Goal: Task Accomplishment & Management: Manage account settings

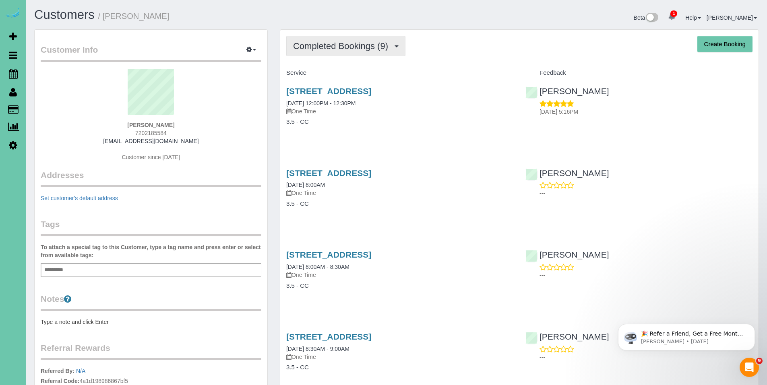
click at [342, 48] on span "Completed Bookings (9)" at bounding box center [342, 46] width 99 height 10
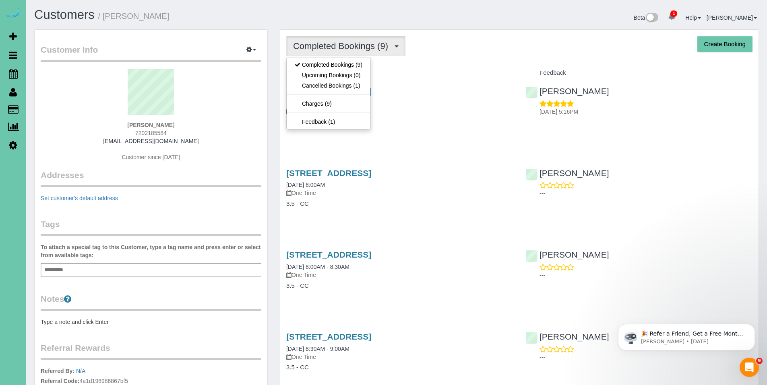
click at [464, 66] on div "Service" at bounding box center [399, 73] width 239 height 14
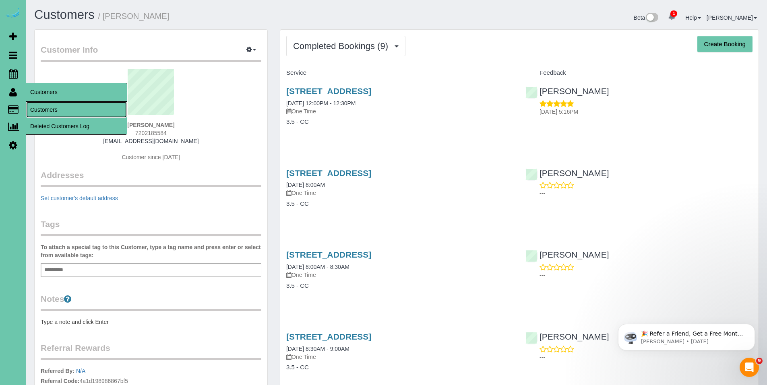
click at [62, 107] on link "Customers" at bounding box center [76, 110] width 101 height 16
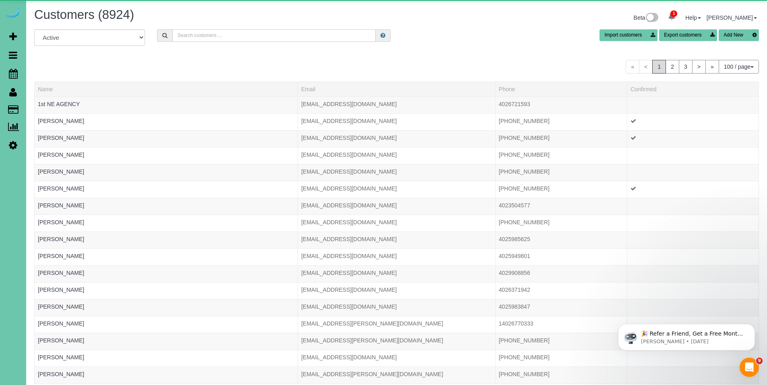
click at [228, 39] on input "text" at bounding box center [273, 35] width 203 height 12
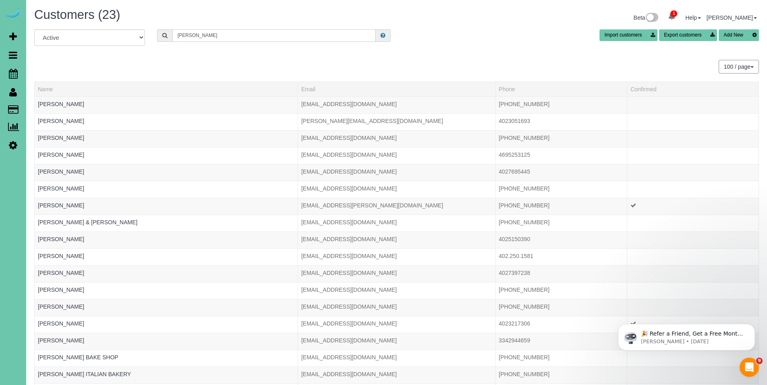
type input "baker"
click at [295, 41] on input "baker" at bounding box center [273, 35] width 203 height 12
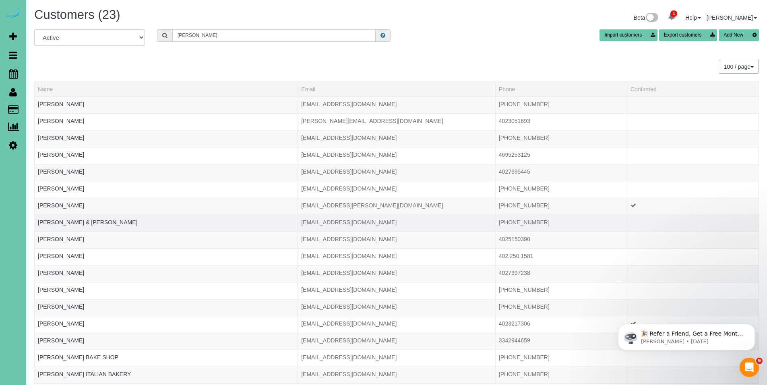
click at [97, 227] on div at bounding box center [166, 228] width 256 height 2
click at [76, 221] on link "Gerry & Nadine Baker" at bounding box center [87, 222] width 99 height 6
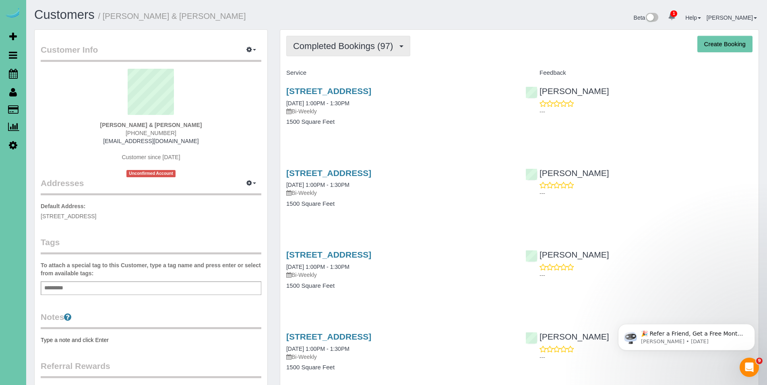
click at [352, 49] on span "Completed Bookings (97)" at bounding box center [345, 46] width 104 height 10
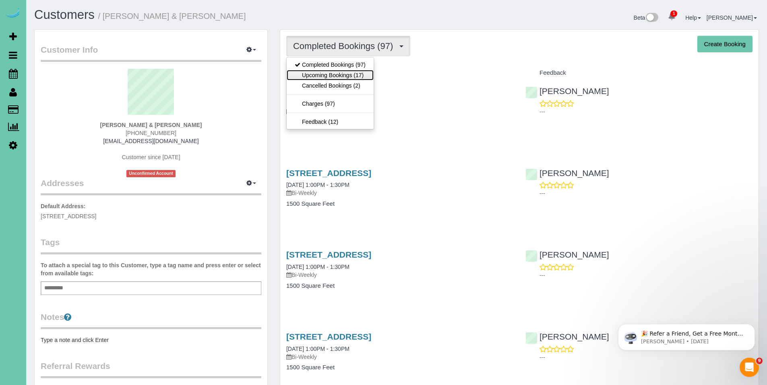
click at [344, 72] on link "Upcoming Bookings (17)" at bounding box center [329, 75] width 87 height 10
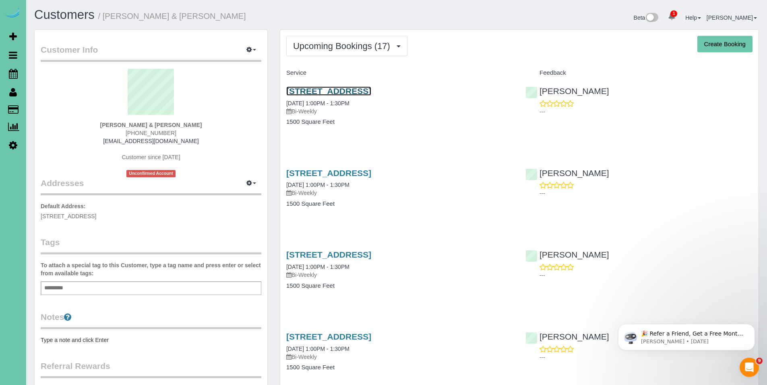
click at [338, 93] on link "1217 N 147th Plaza, Omaha, NE 68154" at bounding box center [328, 91] width 85 height 9
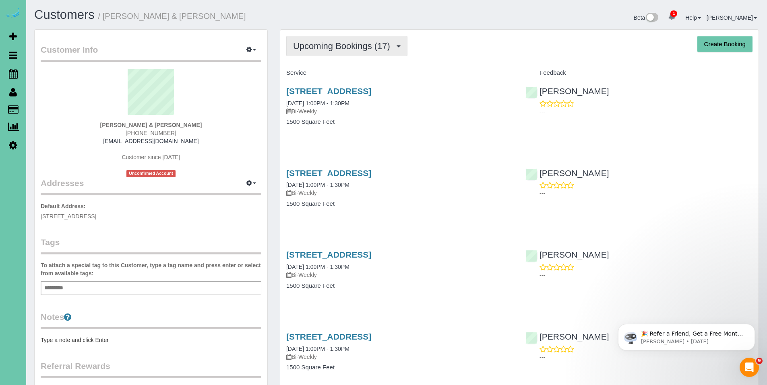
click at [331, 45] on span "Upcoming Bookings (17)" at bounding box center [343, 46] width 101 height 10
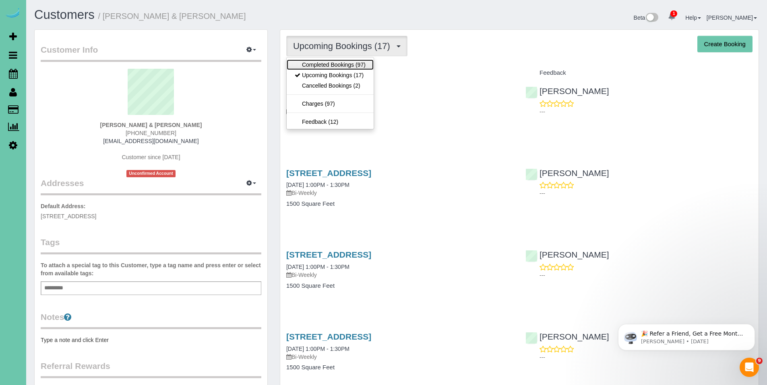
click at [331, 63] on link "Completed Bookings (97)" at bounding box center [329, 65] width 87 height 10
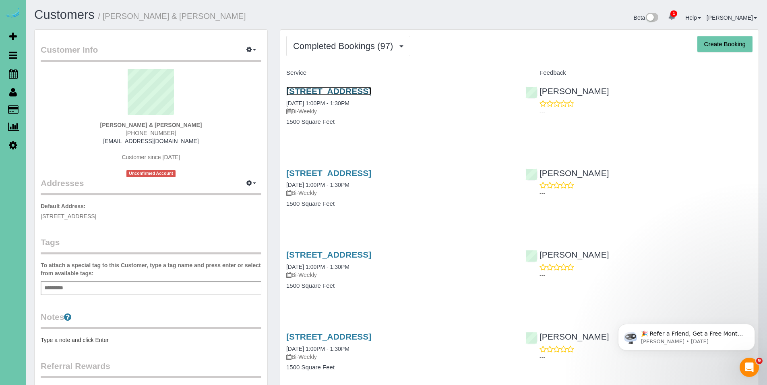
click at [332, 91] on link "1217 N 147th Plaza, Omaha, NE 68154" at bounding box center [328, 91] width 85 height 9
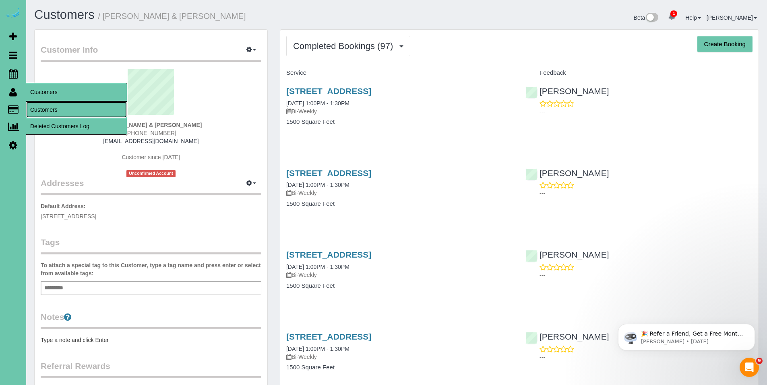
click at [49, 109] on link "Customers" at bounding box center [76, 110] width 101 height 16
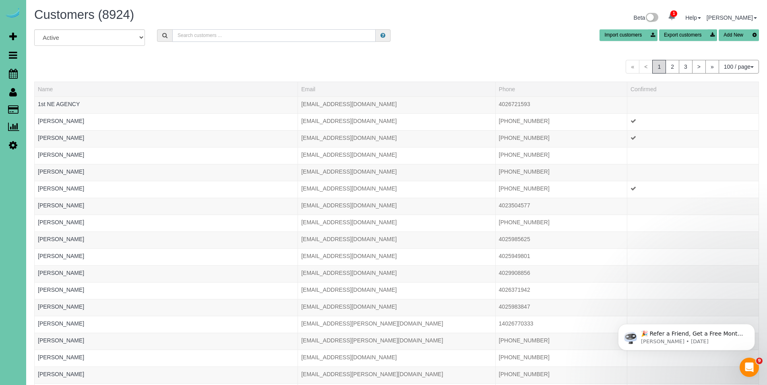
click at [208, 36] on input "text" at bounding box center [273, 35] width 203 height 12
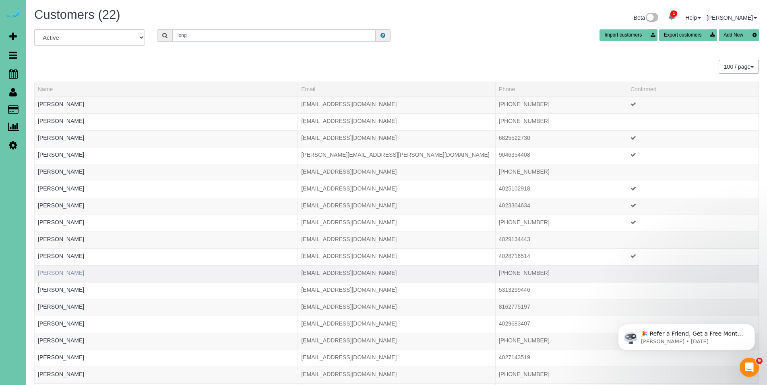
type input "long"
click at [61, 272] on link "Lynda Long" at bounding box center [61, 273] width 46 height 6
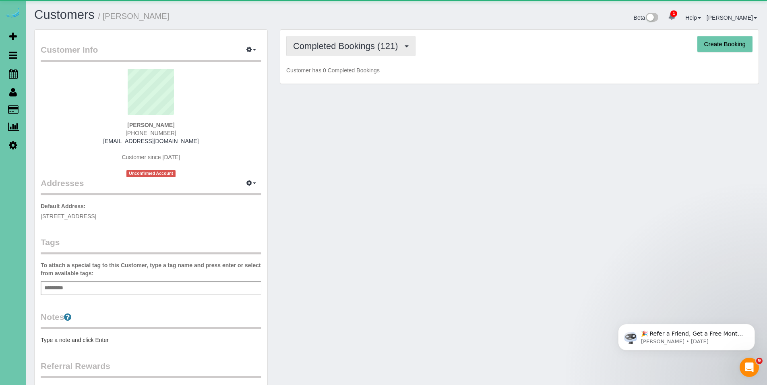
click at [354, 49] on span "Completed Bookings (121)" at bounding box center [347, 46] width 109 height 10
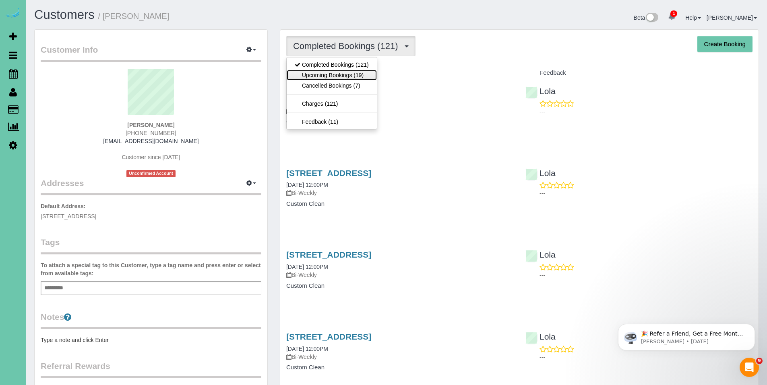
click at [347, 71] on link "Upcoming Bookings (19)" at bounding box center [331, 75] width 90 height 10
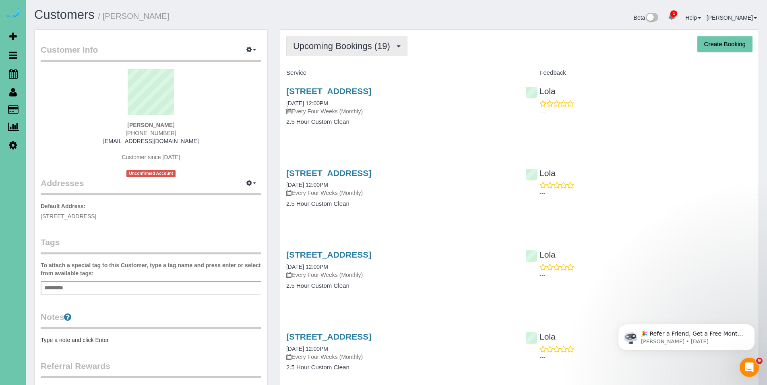
click at [352, 53] on button "Upcoming Bookings (19)" at bounding box center [346, 46] width 121 height 21
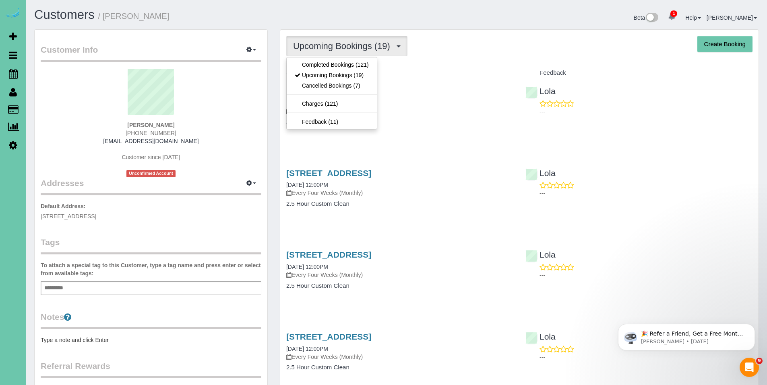
click at [460, 72] on h4 "Service" at bounding box center [399, 73] width 227 height 7
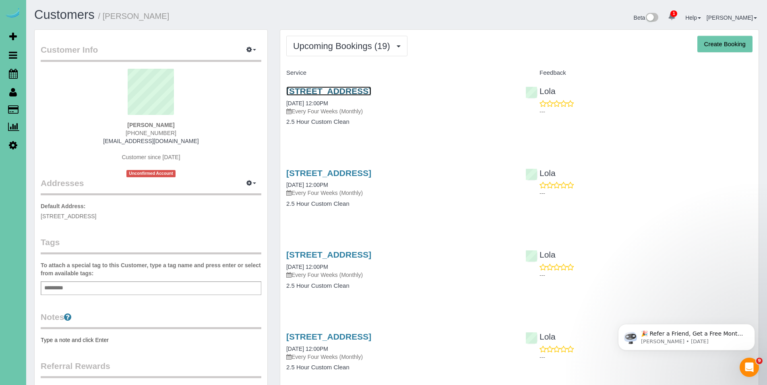
click at [355, 93] on link "8154 S 190th Street, Omaha, NE 68136" at bounding box center [328, 91] width 85 height 9
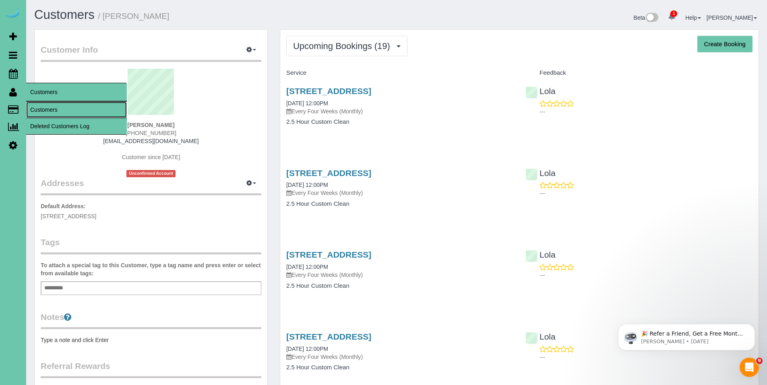
click at [55, 110] on link "Customers" at bounding box center [76, 110] width 101 height 16
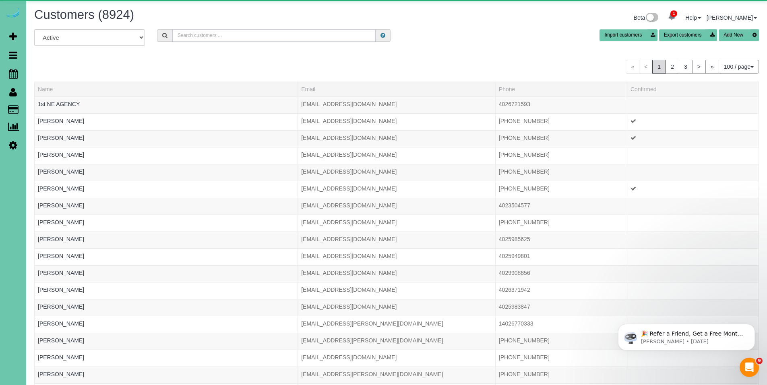
click at [243, 31] on input "text" at bounding box center [273, 35] width 203 height 12
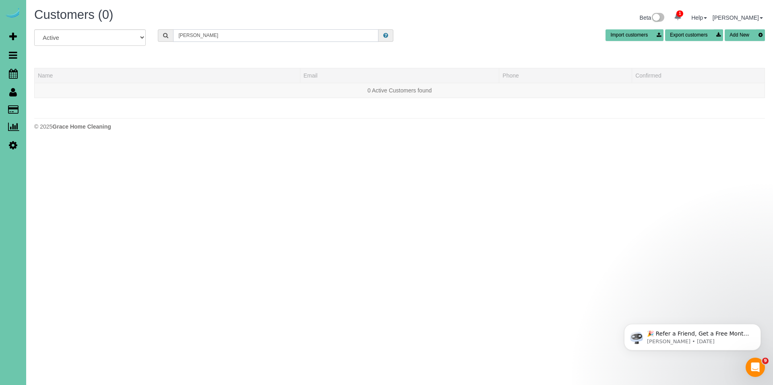
click at [202, 35] on input "nancy l" at bounding box center [275, 35] width 205 height 12
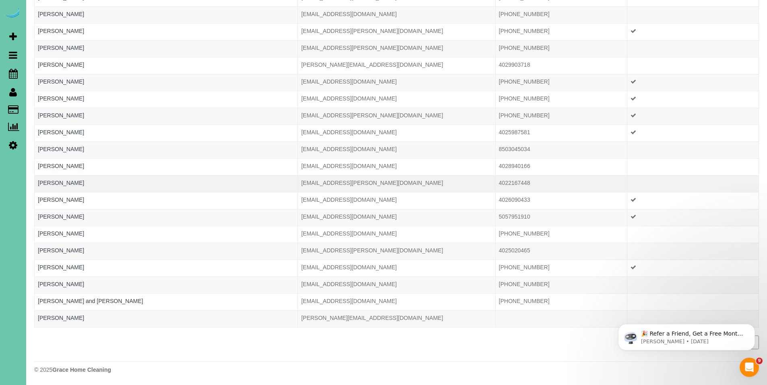
scroll to position [124, 0]
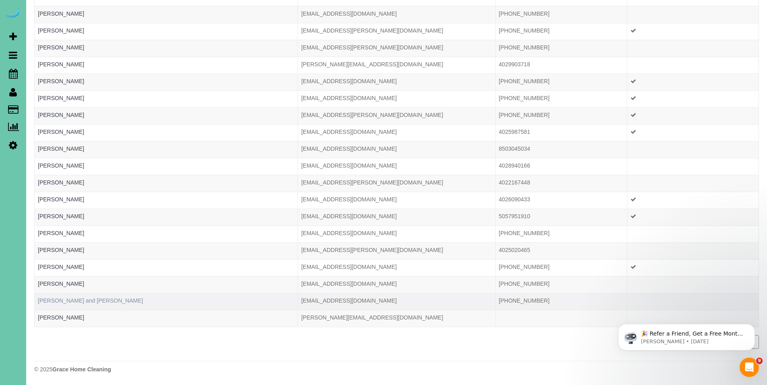
type input "nancy"
click at [98, 299] on link "Nancy and Doug Leypoldt" at bounding box center [90, 301] width 105 height 6
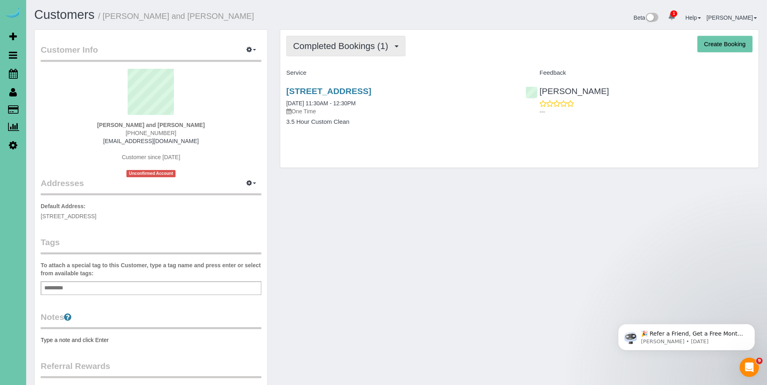
click at [345, 53] on button "Completed Bookings (1)" at bounding box center [345, 46] width 119 height 21
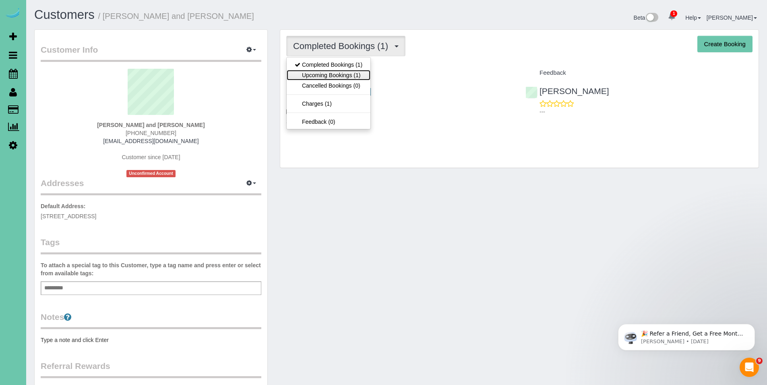
click at [343, 73] on link "Upcoming Bookings (1)" at bounding box center [328, 75] width 84 height 10
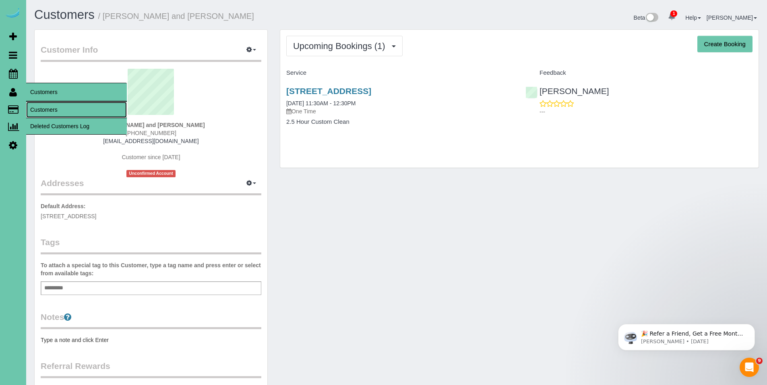
click at [46, 109] on link "Customers" at bounding box center [76, 110] width 101 height 16
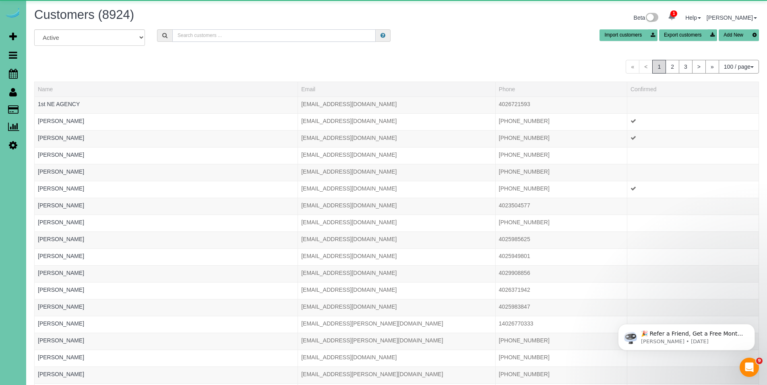
click at [257, 37] on input "text" at bounding box center [273, 35] width 203 height 12
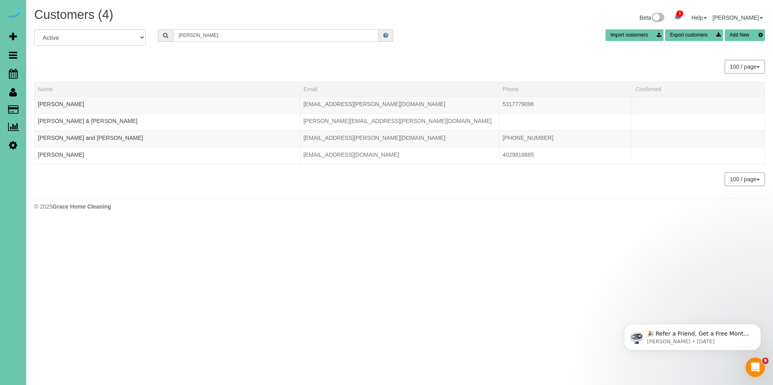
click at [219, 37] on input "culbertson" at bounding box center [275, 35] width 205 height 12
type input "culbertson"
click at [75, 137] on link "Judy and Cliff Culbertson" at bounding box center [90, 138] width 105 height 6
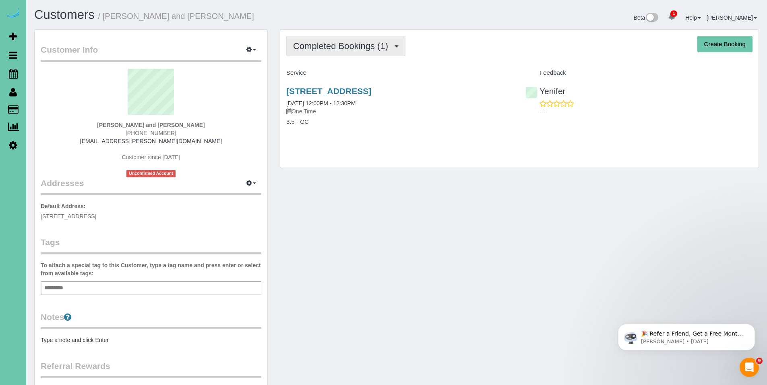
click at [319, 53] on button "Completed Bookings (1)" at bounding box center [345, 46] width 119 height 21
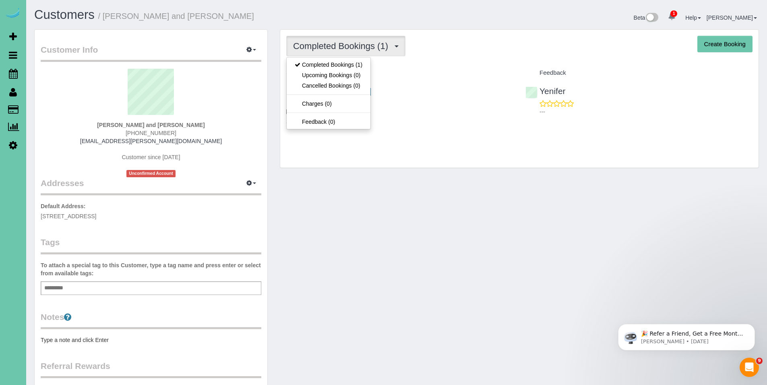
click at [418, 59] on div "Completed Bookings (1) Completed Bookings (1) Upcoming Bookings (0) Cancelled B…" at bounding box center [519, 99] width 478 height 138
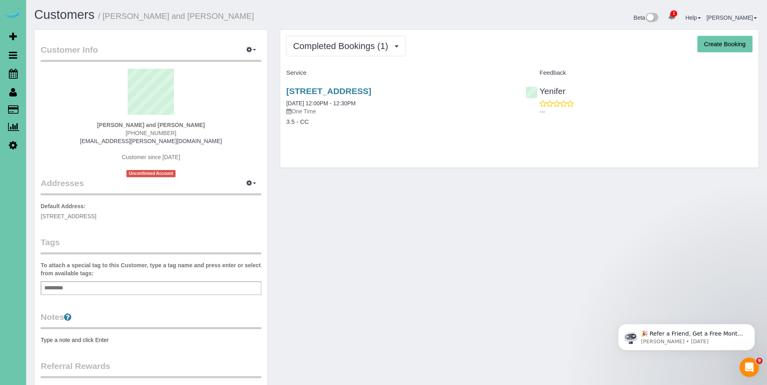
click at [196, 140] on div "Judy and Cliff Culbertson (402) 331-5412 cliffcul@cox.net Customer since 2024 U…" at bounding box center [151, 123] width 220 height 109
drag, startPoint x: 196, startPoint y: 140, endPoint x: 118, endPoint y: 141, distance: 77.7
click at [118, 141] on div "Judy and Cliff Culbertson (402) 331-5412 cliffcul@cox.net Customer since 2024 U…" at bounding box center [151, 123] width 220 height 109
copy div "cliffcul@cox.net"
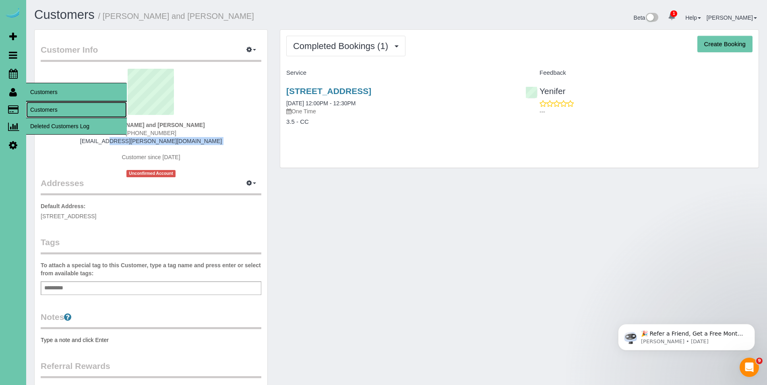
click at [65, 111] on link "Customers" at bounding box center [76, 110] width 101 height 16
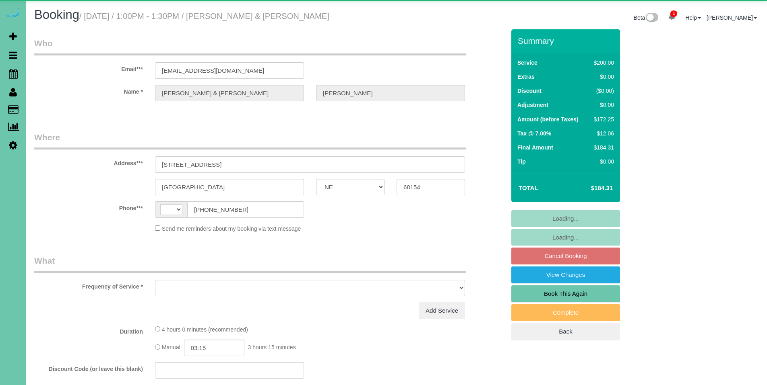
select select "NE"
select select "string:[GEOGRAPHIC_DATA]"
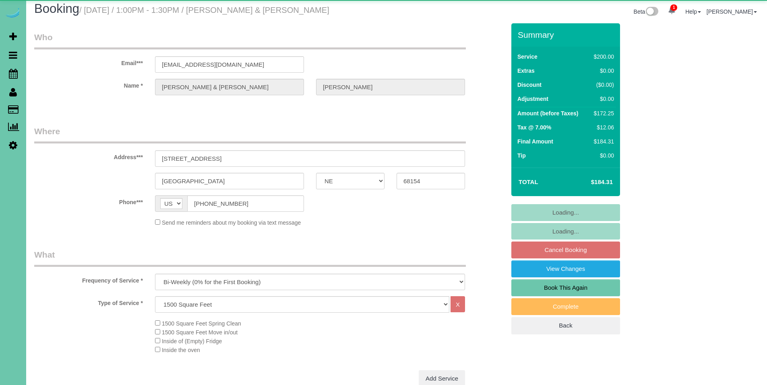
select select "object:645"
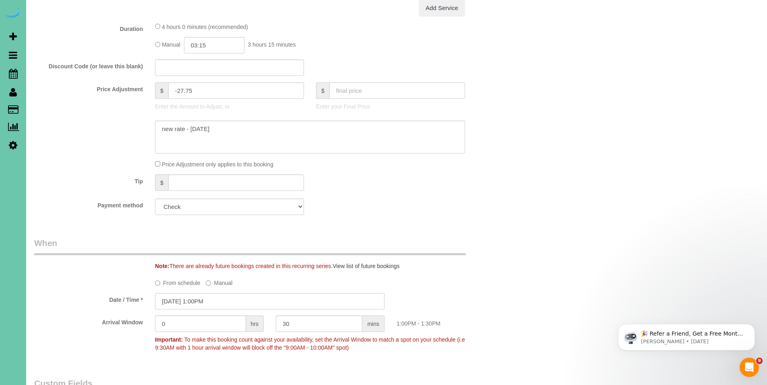
scroll to position [370, 0]
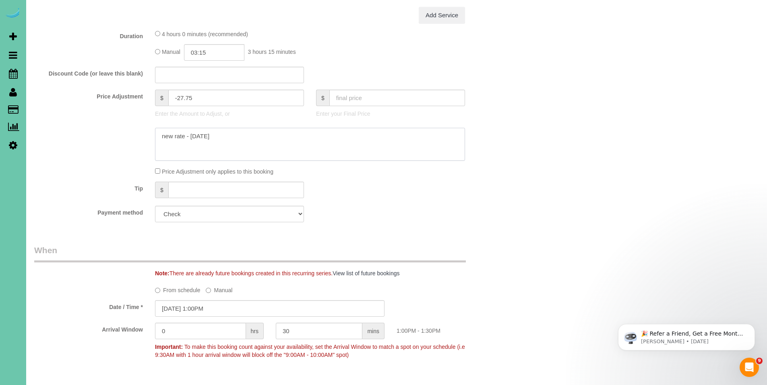
click at [237, 135] on textarea at bounding box center [310, 144] width 310 height 33
type textarea "new rate - 10/14/25 10/15/2025 - adding $10.43 to this cleaning from price incr…"
click at [397, 93] on input "text" at bounding box center [397, 98] width 136 height 16
type input "194.74"
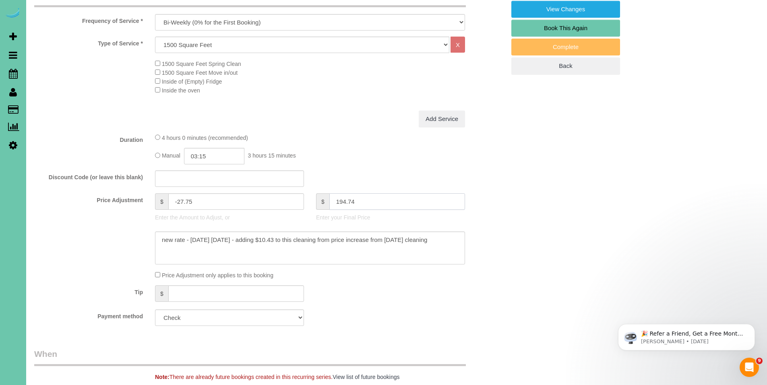
type input "-18"
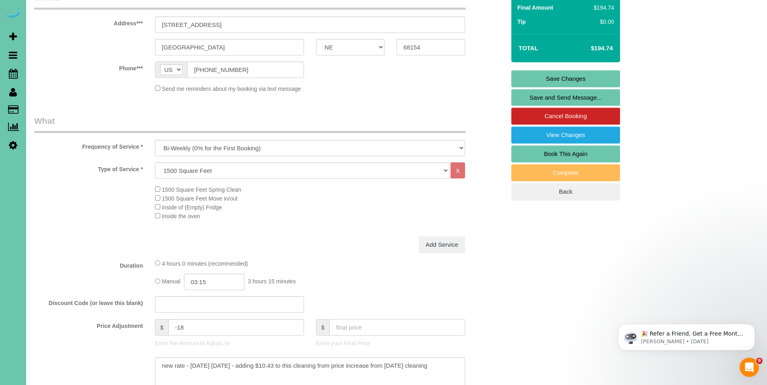
scroll to position [140, 0]
click at [565, 78] on link "Save Changes" at bounding box center [565, 79] width 109 height 17
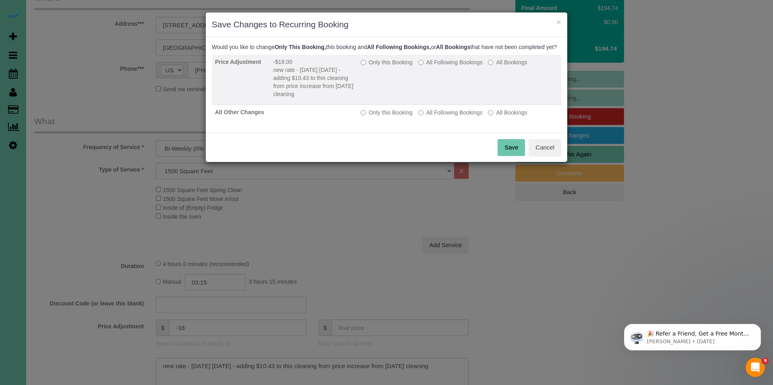
click at [366, 66] on label "Only this Booking" at bounding box center [387, 62] width 52 height 8
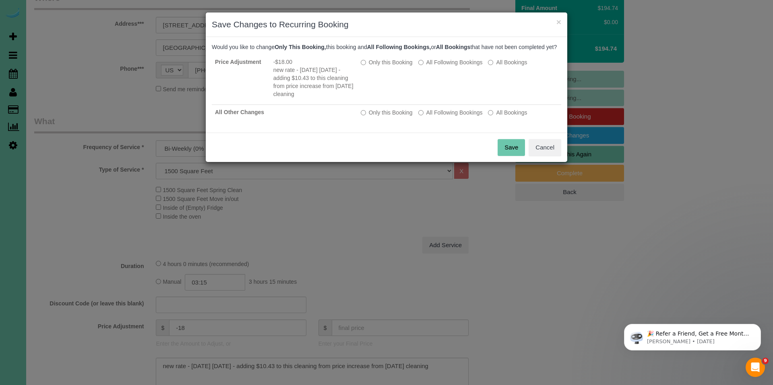
click at [518, 154] on button "Save" at bounding box center [510, 147] width 27 height 17
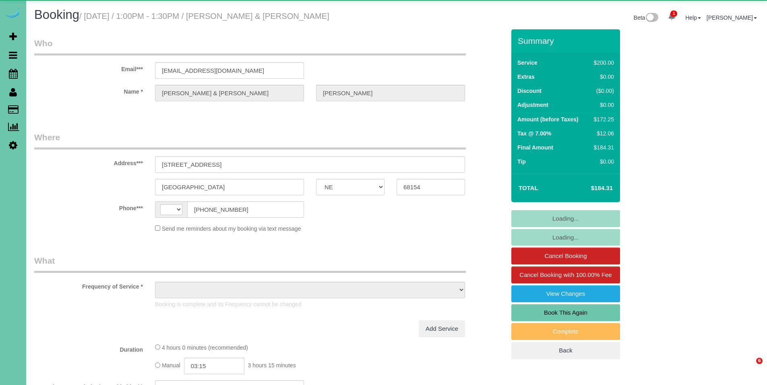
select select "NE"
select select "string:[GEOGRAPHIC_DATA]"
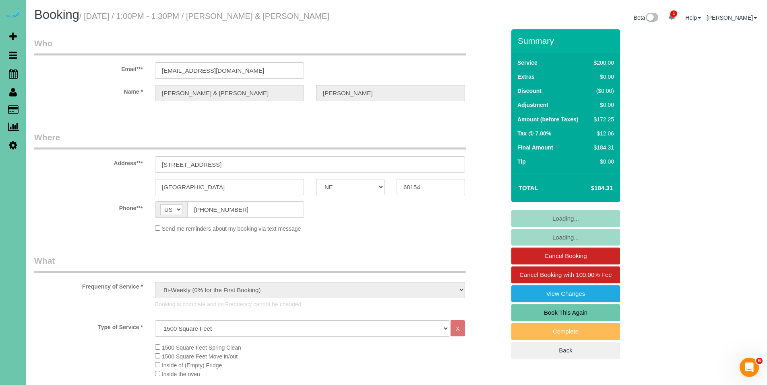
select select "object:856"
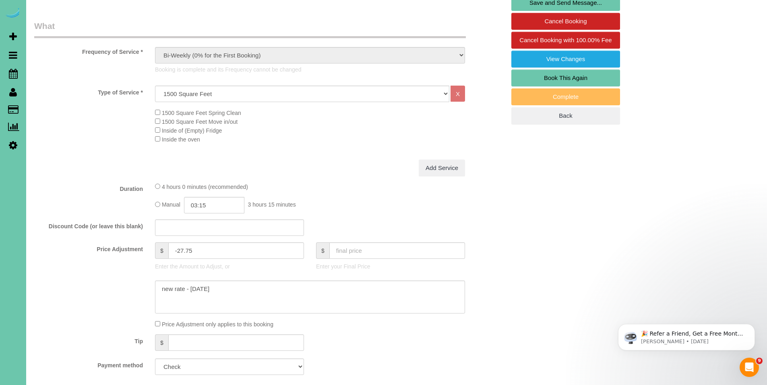
scroll to position [303, 0]
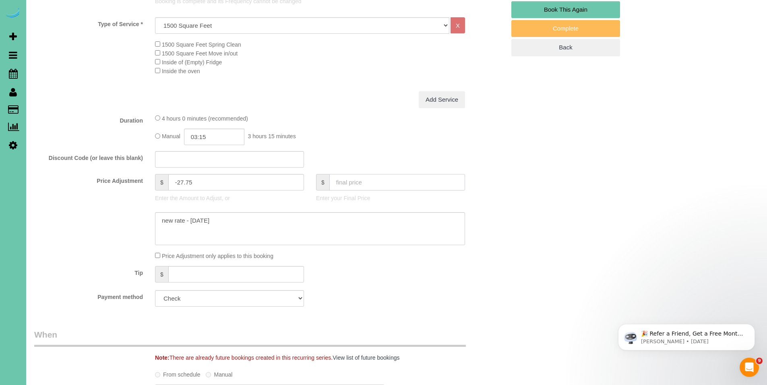
click at [366, 182] on input "text" at bounding box center [397, 182] width 136 height 16
type input "173.88"
type input "-37.49"
click at [237, 222] on textarea at bounding box center [310, 228] width 310 height 33
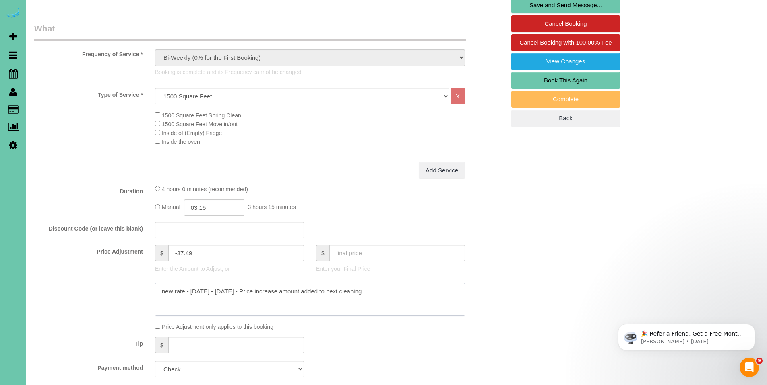
scroll to position [276, 0]
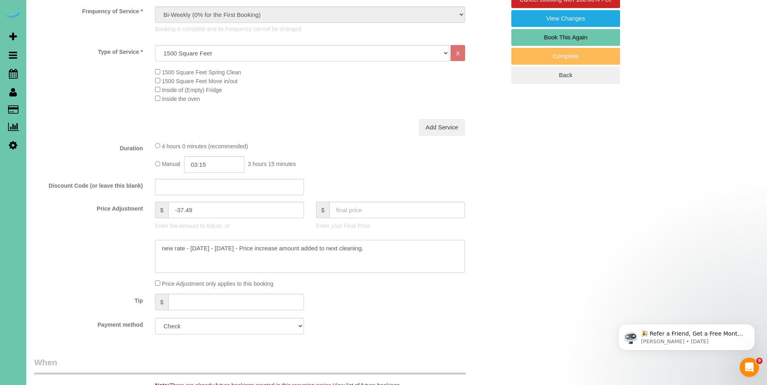
type textarea "new rate - 10/14/25 - 10/14/2025 - Price increase amount added to next cleaning."
click at [198, 211] on input "-37.49" at bounding box center [236, 210] width 136 height 16
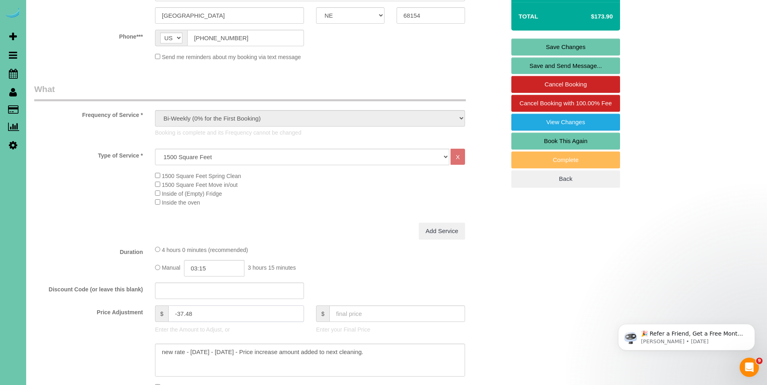
scroll to position [217, 0]
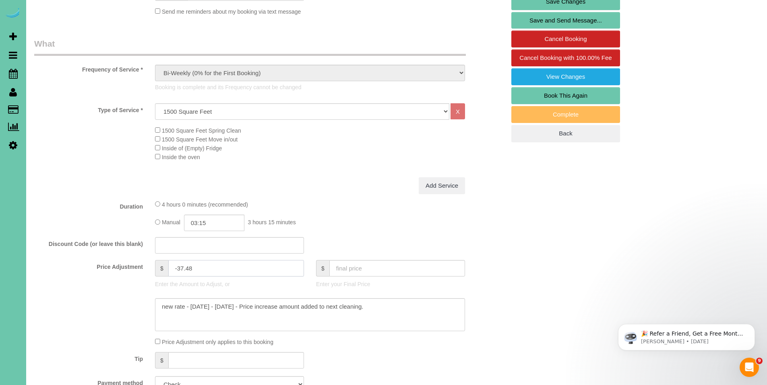
click at [194, 267] on input "-37.48" at bounding box center [236, 268] width 136 height 16
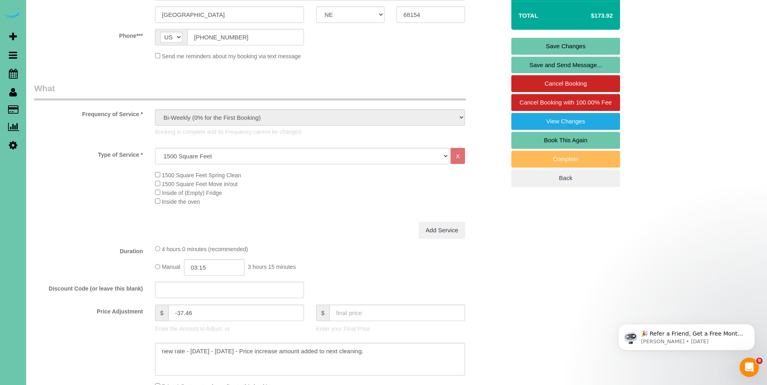
scroll to position [163, 0]
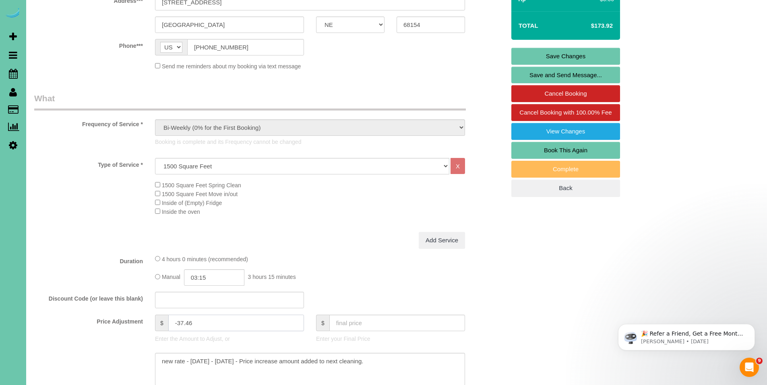
click at [199, 327] on input "-37.46" at bounding box center [236, 323] width 136 height 16
click at [184, 324] on input "-3749" at bounding box center [236, 323] width 136 height 16
drag, startPoint x: 200, startPoint y: 324, endPoint x: 187, endPoint y: 323, distance: 13.3
click at [187, 323] on input "-37.49" at bounding box center [236, 323] width 136 height 16
click at [371, 322] on input "text" at bounding box center [397, 323] width 136 height 16
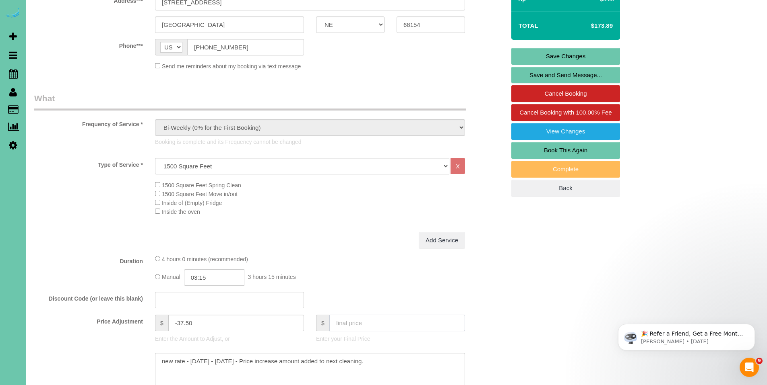
type input "-37.5"
click at [578, 58] on link "Save Changes" at bounding box center [565, 56] width 109 height 17
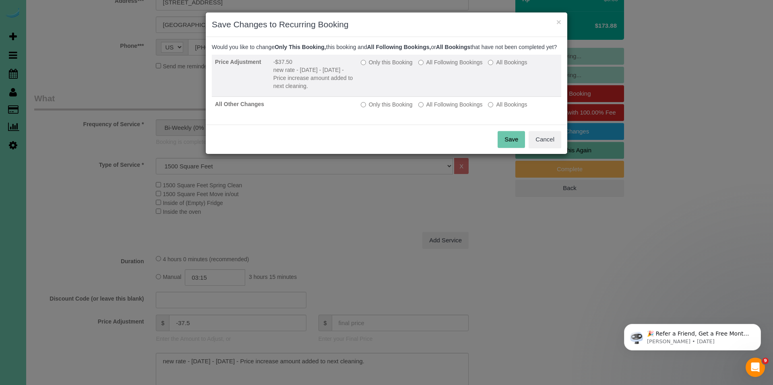
click at [377, 66] on label "Only this Booking" at bounding box center [387, 62] width 52 height 8
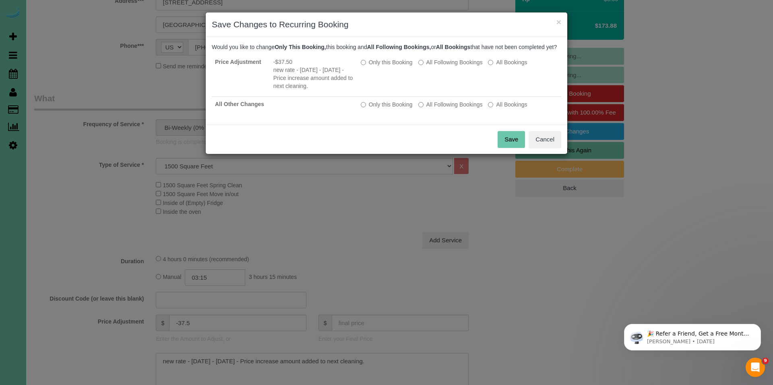
click at [511, 148] on button "Save" at bounding box center [510, 139] width 27 height 17
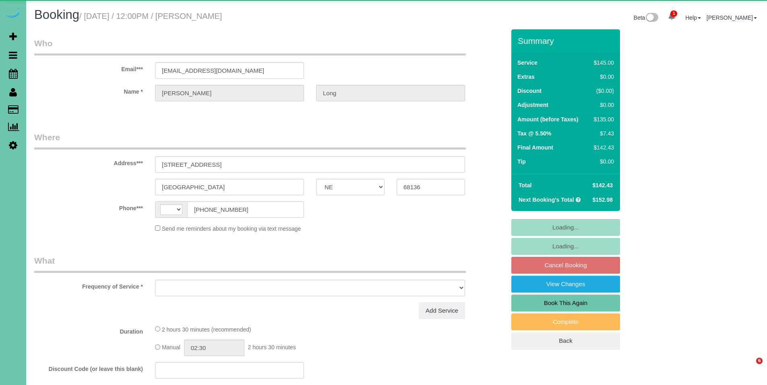
select select "NE"
select select "string:[GEOGRAPHIC_DATA]"
select select "object:629"
select select "string:fspay-60e5f444-bc9e-4b4f-9b81-2978332286fa"
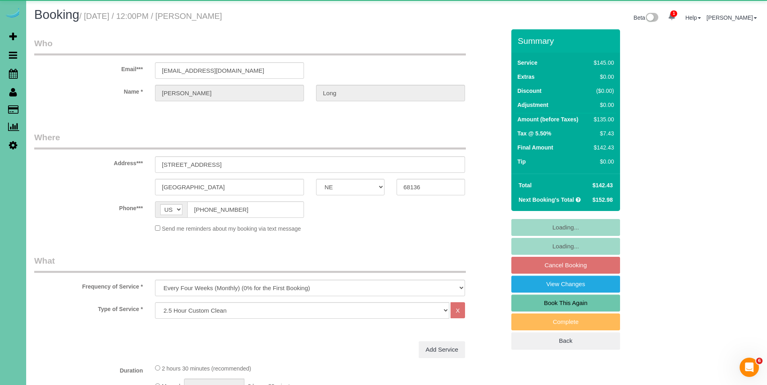
select select "object:648"
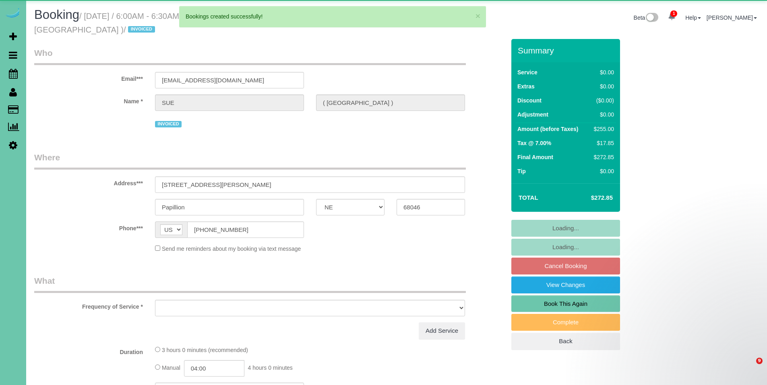
select select "NE"
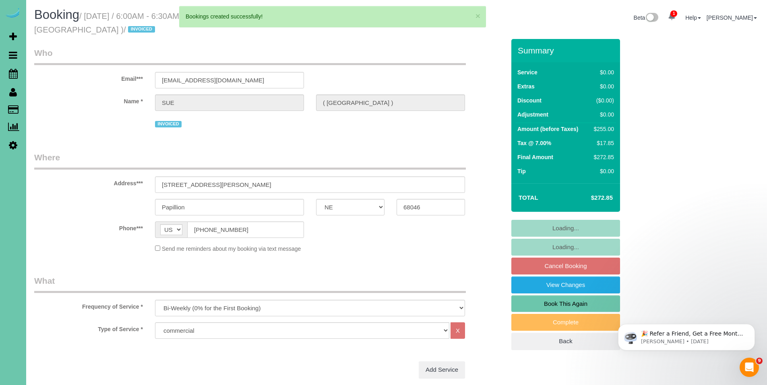
select select "object:2743"
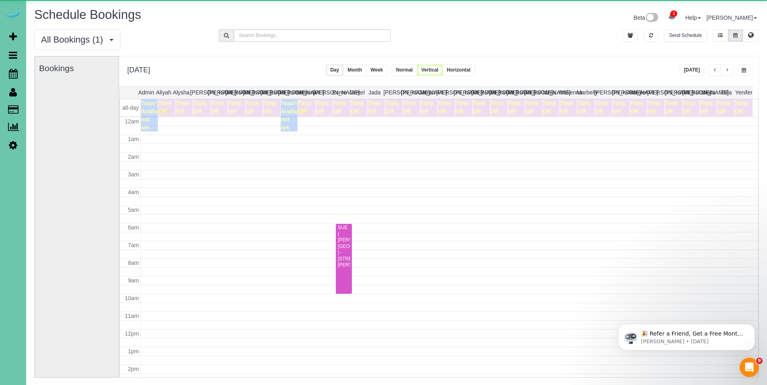
scroll to position [107, 0]
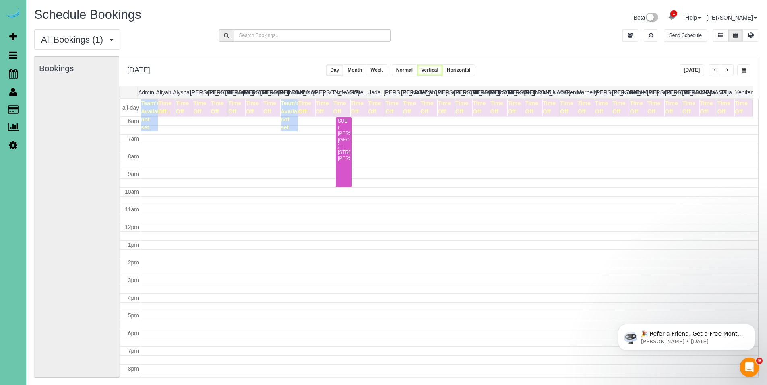
click at [714, 68] on span "button" at bounding box center [715, 70] width 4 height 5
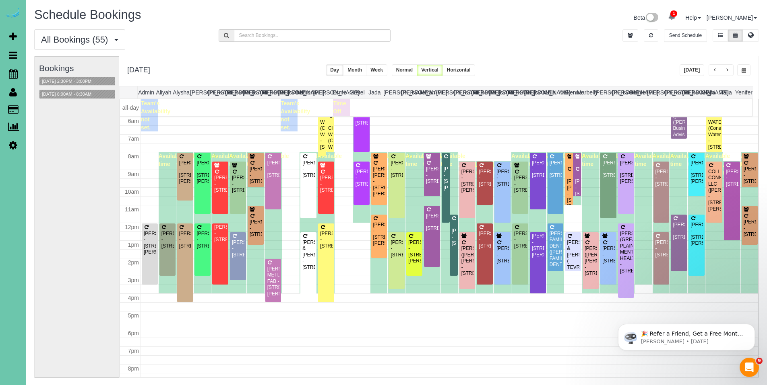
click at [748, 165] on div "[PERSON_NAME] - [STREET_ADDRESS]" at bounding box center [749, 169] width 13 height 31
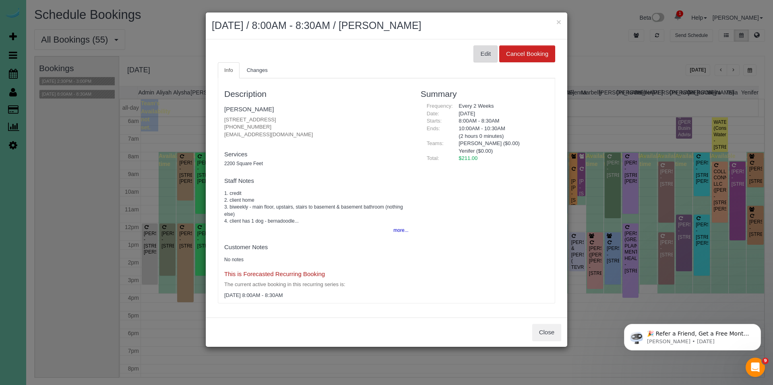
click at [486, 56] on button "Edit" at bounding box center [485, 53] width 24 height 17
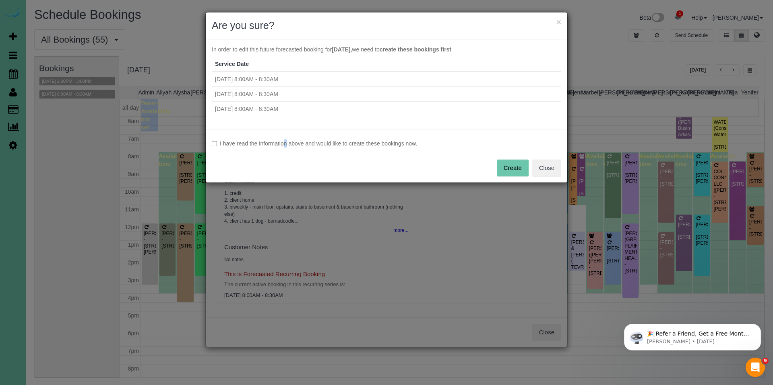
click at [266, 144] on label "I have read the information above and would like to create these bookings now." at bounding box center [386, 144] width 349 height 8
click at [229, 143] on label "I have read the information above and would like to create these bookings now." at bounding box center [386, 144] width 349 height 8
click at [508, 165] on button "Create" at bounding box center [513, 168] width 32 height 17
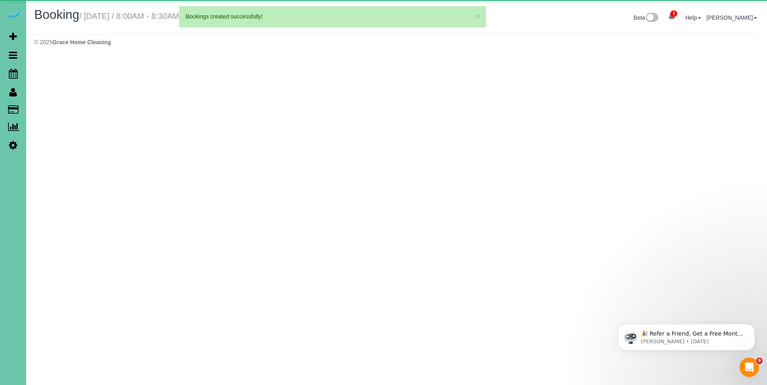
select select "NE"
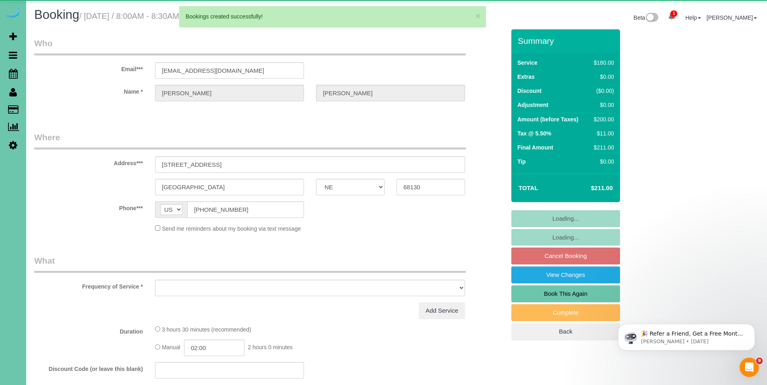
select select "object:3800"
select select "string:fspay-e7fa8fe3-a5a4-4715-9362-8d4e890d1767"
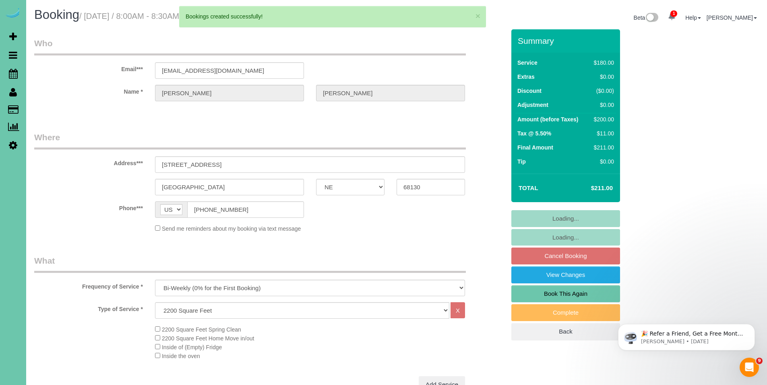
select select "object:4018"
select select "number:37"
select select "number:43"
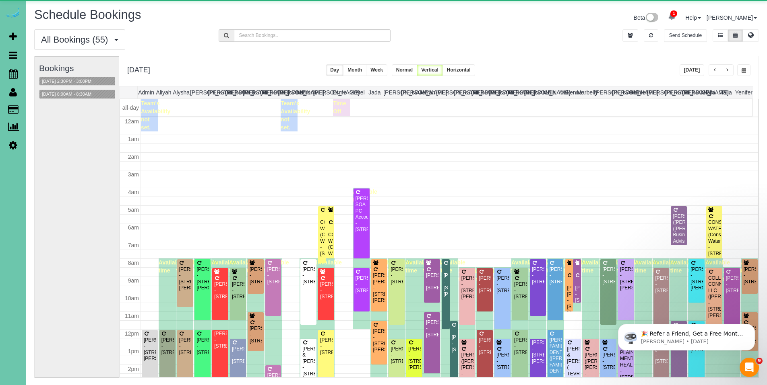
scroll to position [107, 0]
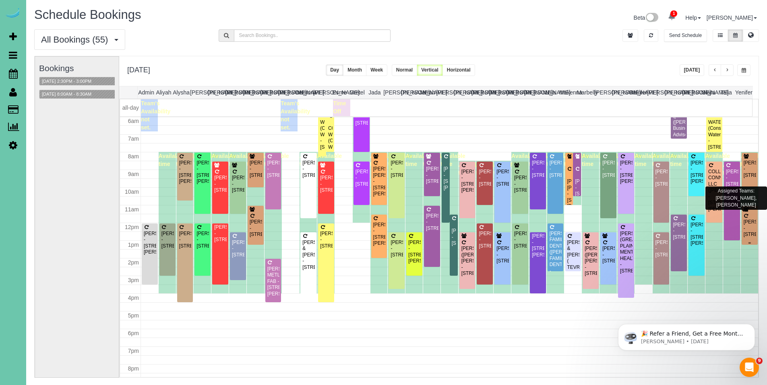
click at [746, 213] on div "Beth Stanek - 1651 S 186th Circle, Omaha, NE 68130" at bounding box center [749, 222] width 13 height 31
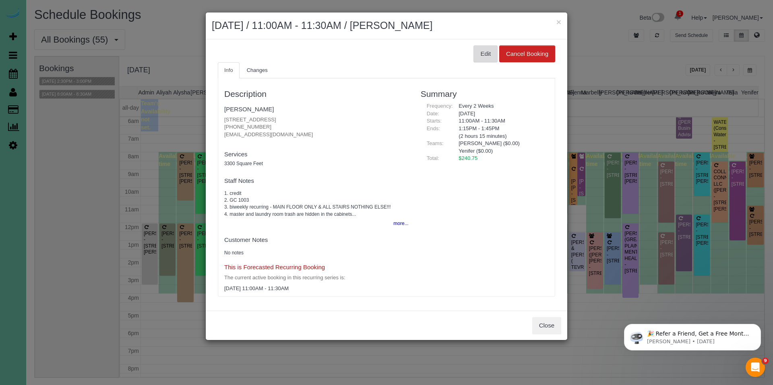
click at [490, 50] on button "Edit" at bounding box center [485, 53] width 24 height 17
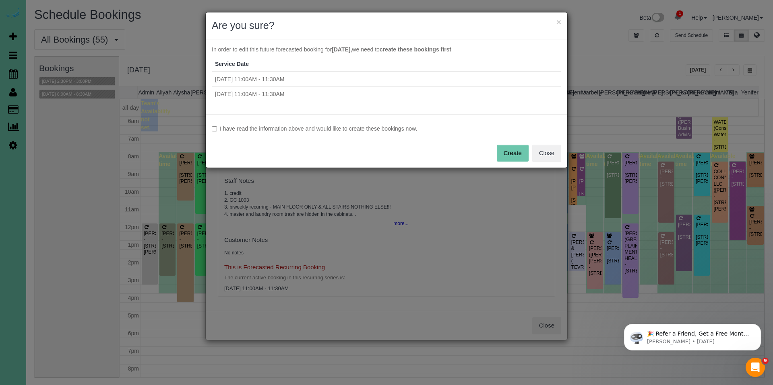
click at [280, 128] on label "I have read the information above and would like to create these bookings now." at bounding box center [386, 129] width 349 height 8
click at [518, 155] on button "Create" at bounding box center [513, 153] width 32 height 17
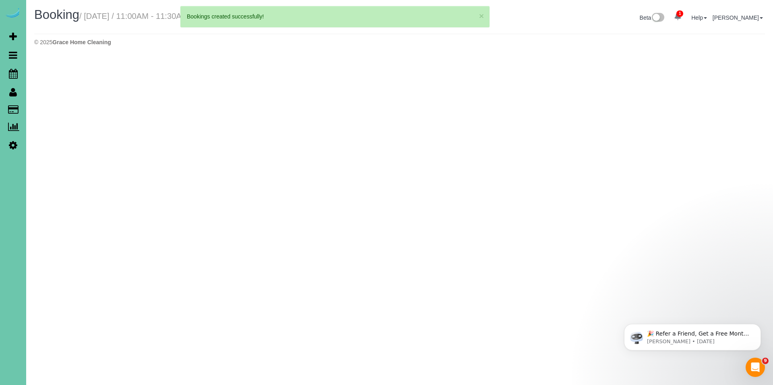
select select "NE"
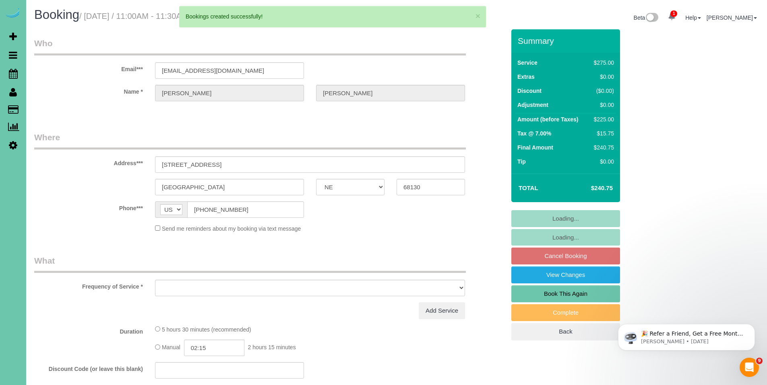
select select "object:4958"
select select "string:fspay-1253af20-c903-4cef-aefa-e06734ce6f24"
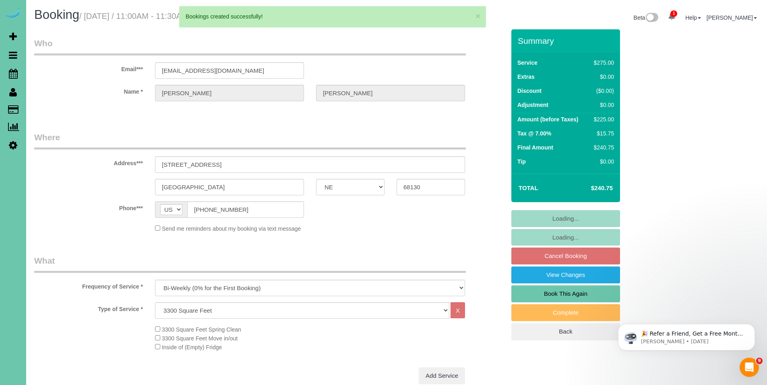
select select "object:5042"
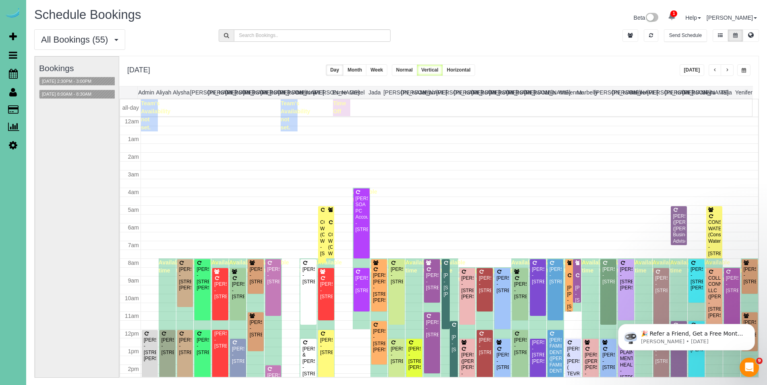
scroll to position [107, 0]
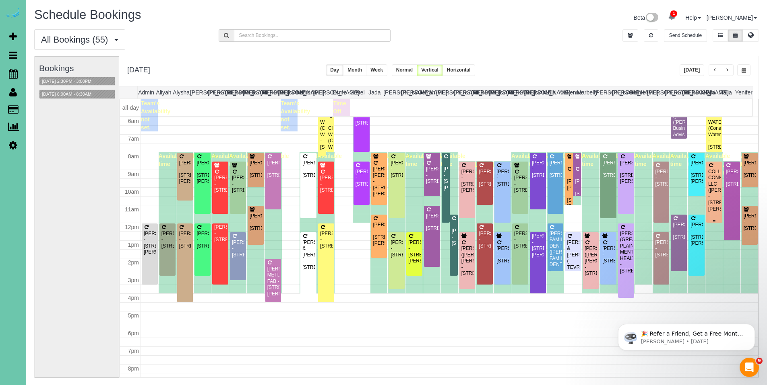
click at [710, 183] on div "COLLEGE CONNECTION, LLC (JOHN LUND) - 13575 Lynam Drive, Omaha, NE 68138" at bounding box center [713, 190] width 13 height 43
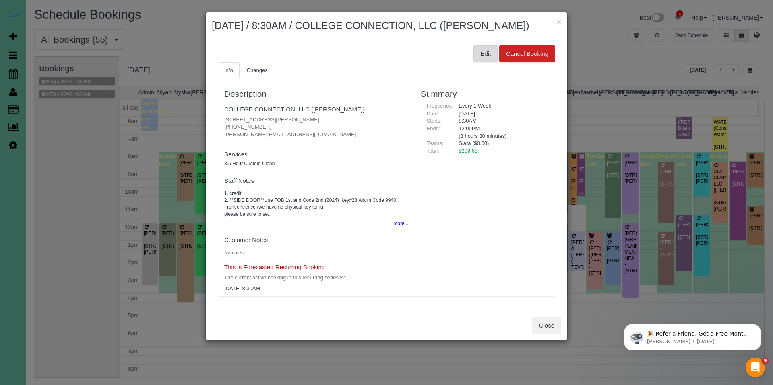
click at [485, 56] on button "Edit" at bounding box center [485, 53] width 24 height 17
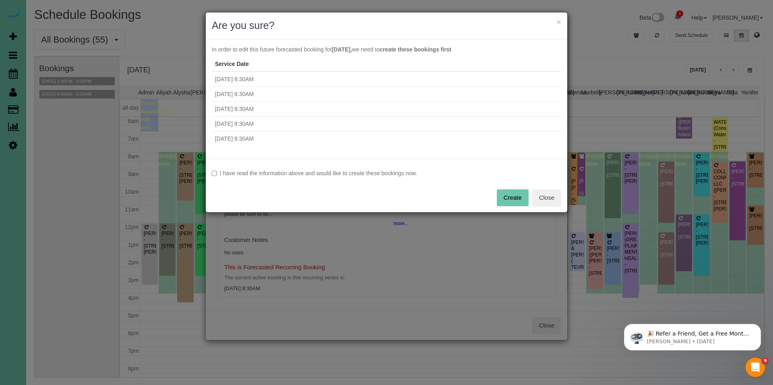
click at [270, 176] on label "I have read the information above and would like to create these bookings now." at bounding box center [386, 173] width 349 height 8
click at [514, 200] on button "Create" at bounding box center [513, 198] width 32 height 17
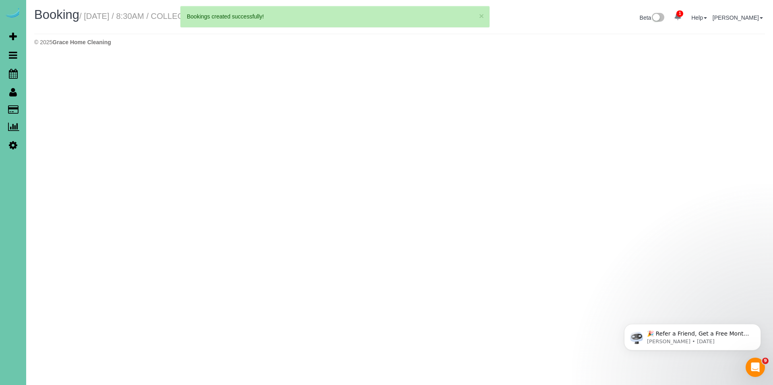
select select "NE"
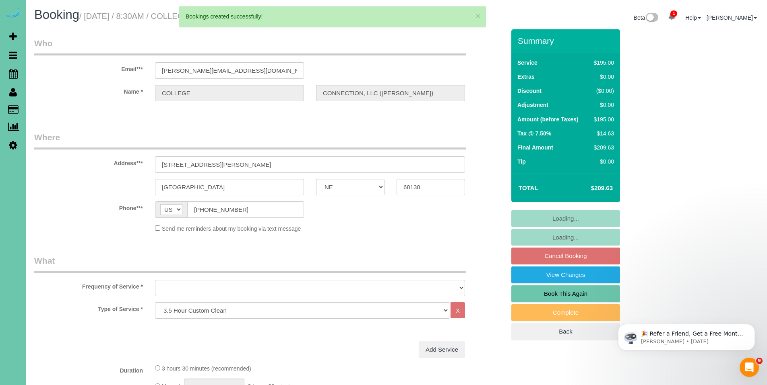
select select "object:6300"
select select "string:fspay-ea160150-7d47-4e4a-954b-e39f13a9ad97"
select select "object:6358"
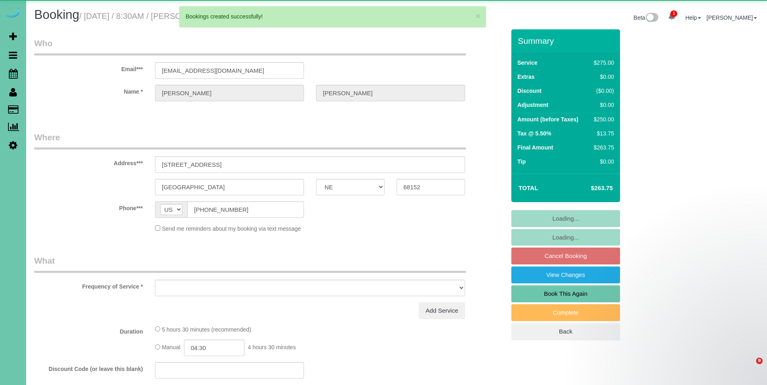
select select "NE"
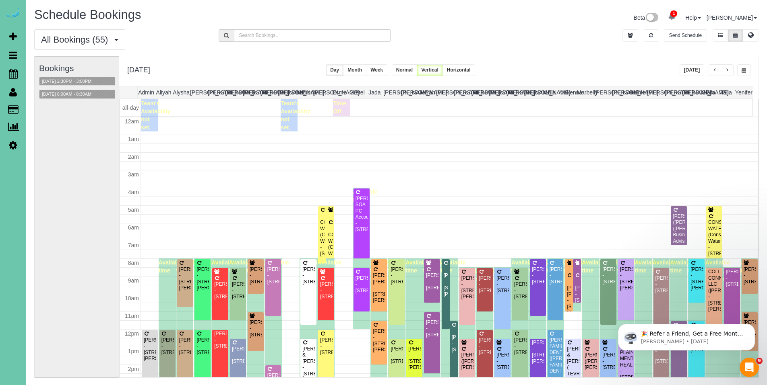
scroll to position [107, 0]
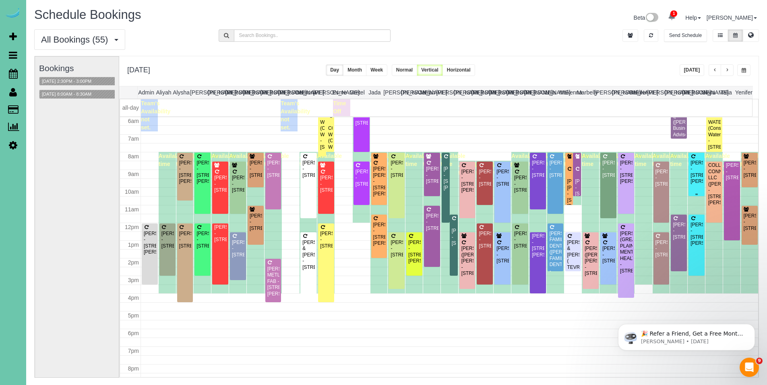
click at [690, 167] on div "[PERSON_NAME] - [STREET_ADDRESS][PERSON_NAME]" at bounding box center [696, 172] width 13 height 25
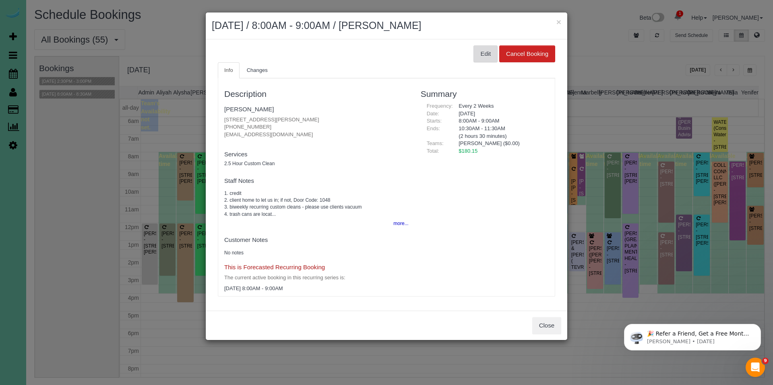
click at [482, 58] on button "Edit" at bounding box center [485, 53] width 24 height 17
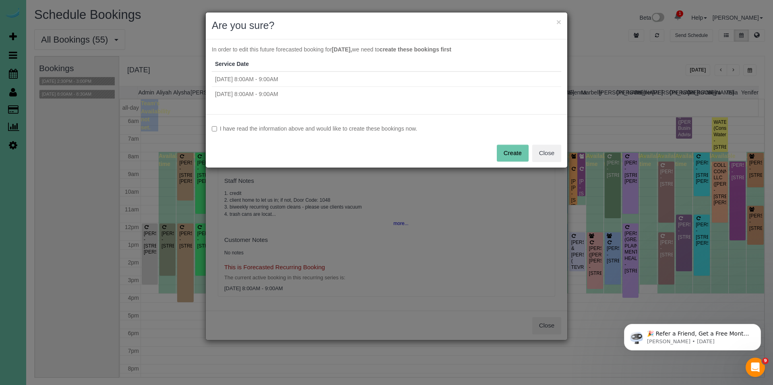
click at [292, 126] on label "I have read the information above and would like to create these bookings now." at bounding box center [386, 129] width 349 height 8
click at [515, 151] on button "Create" at bounding box center [513, 153] width 32 height 17
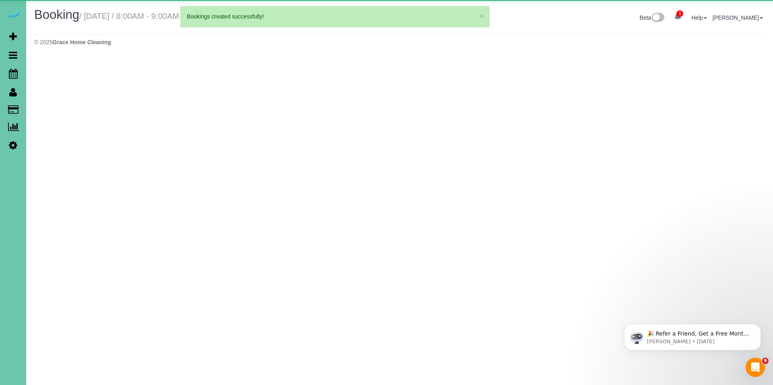
select select "NE"
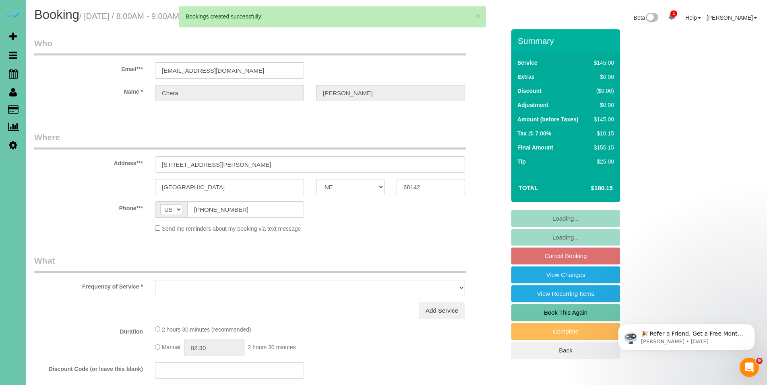
select select "object:3445"
select select "string:fspay-63372411-bb2a-4bfe-9c96-16ecc6769b86"
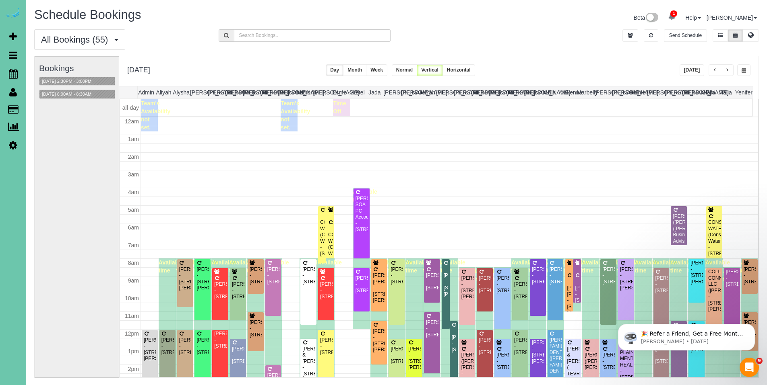
scroll to position [107, 0]
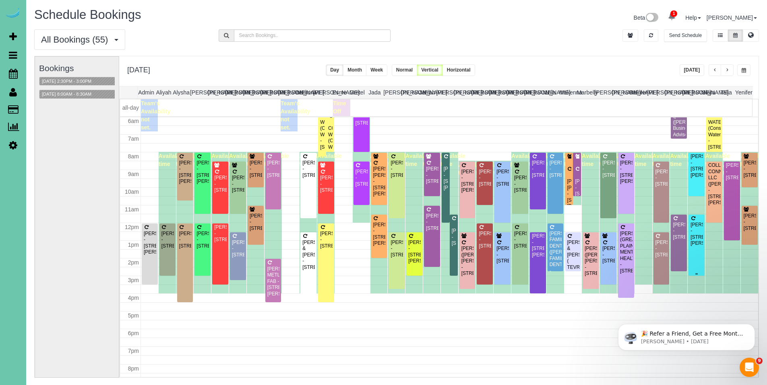
click at [691, 232] on div "Beth Vornbrock-Smith - 18815 Larimore Street, Elkhorn, NE 68022" at bounding box center [696, 234] width 13 height 25
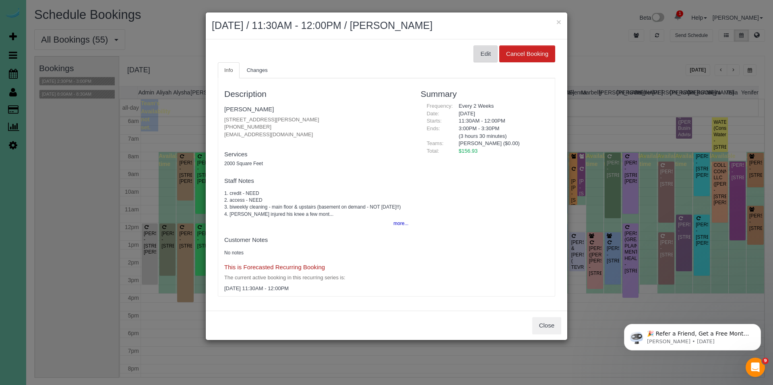
click at [482, 53] on button "Edit" at bounding box center [485, 53] width 24 height 17
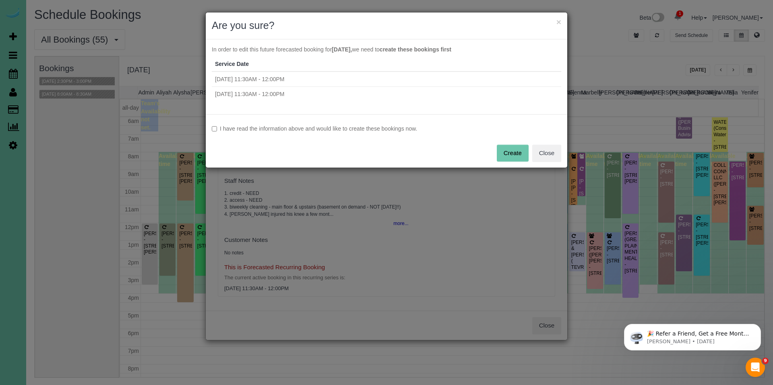
click at [248, 129] on label "I have read the information above and would like to create these bookings now." at bounding box center [386, 129] width 349 height 8
click at [505, 153] on button "Create" at bounding box center [513, 153] width 32 height 17
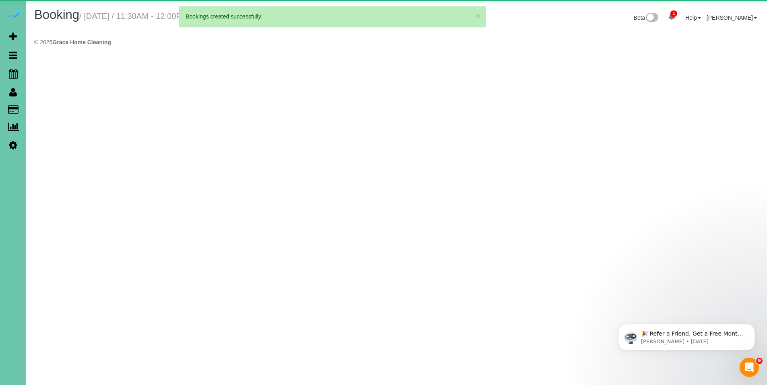
select select "NE"
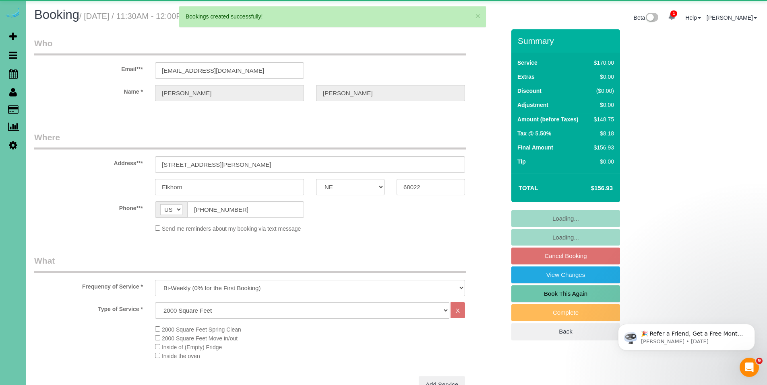
select select "object:4664"
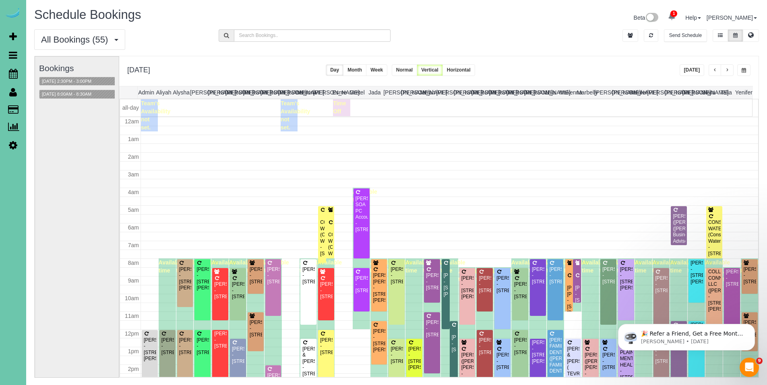
scroll to position [107, 0]
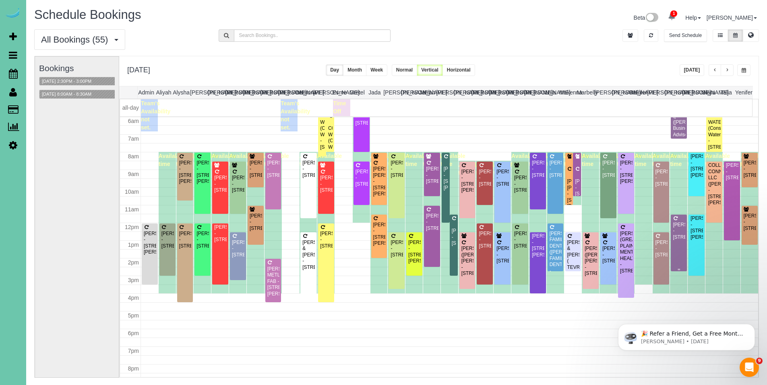
click at [672, 224] on div "Tiffany Wescott - 4829 N. 161st Street, Omaha, NE 68116" at bounding box center [678, 231] width 13 height 19
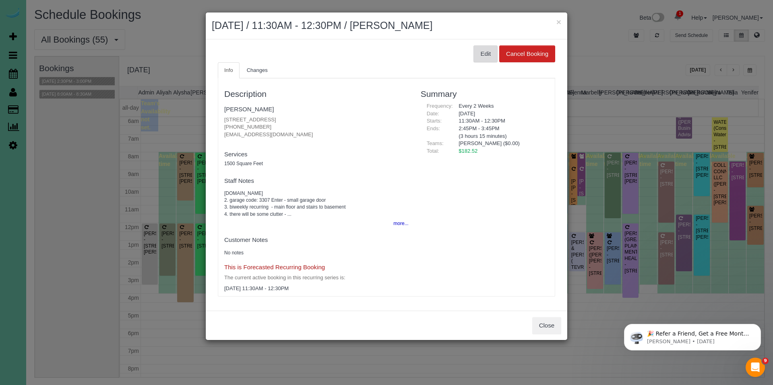
click at [494, 54] on button "Edit" at bounding box center [485, 53] width 24 height 17
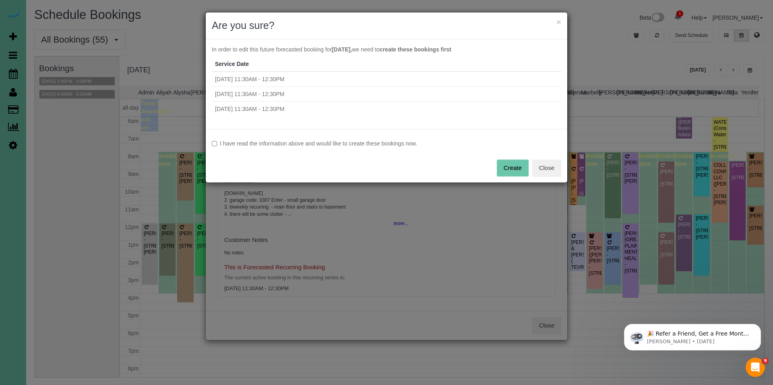
click at [293, 143] on label "I have read the information above and would like to create these bookings now." at bounding box center [386, 144] width 349 height 8
click at [508, 166] on button "Create" at bounding box center [513, 168] width 32 height 17
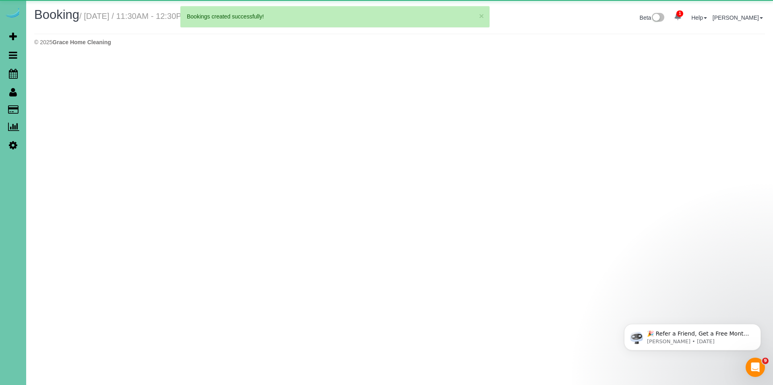
select select "NE"
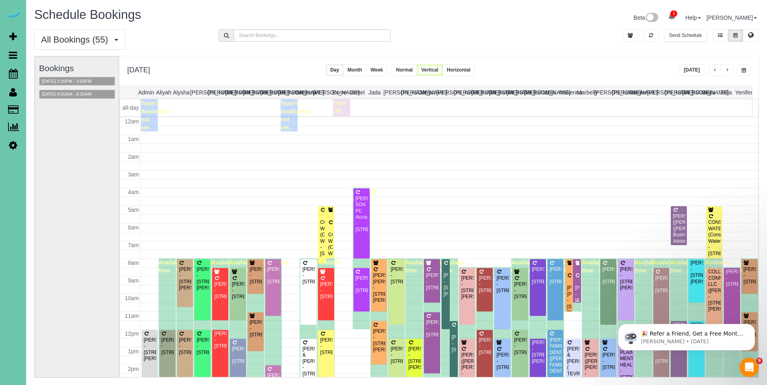
scroll to position [107, 0]
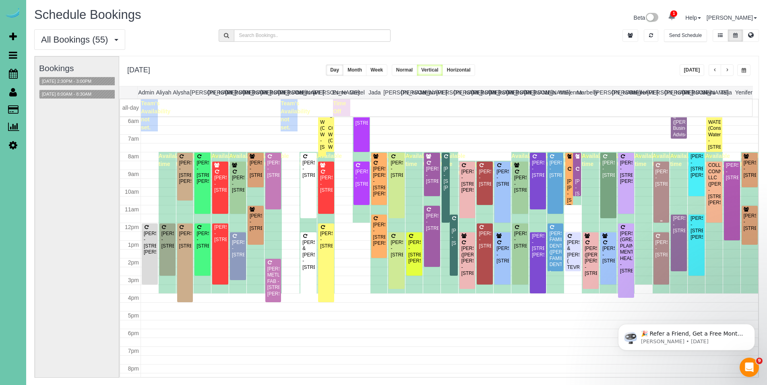
click at [655, 175] on div "Christina Craft - 7522 N 75th Street, Omaha, NE 68122" at bounding box center [661, 178] width 13 height 19
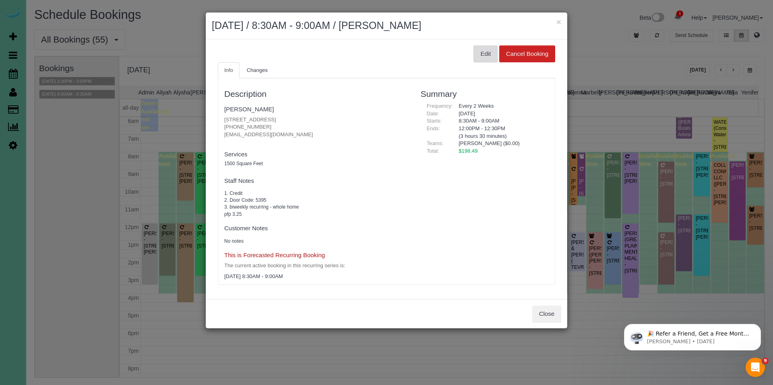
click at [490, 58] on button "Edit" at bounding box center [485, 53] width 24 height 17
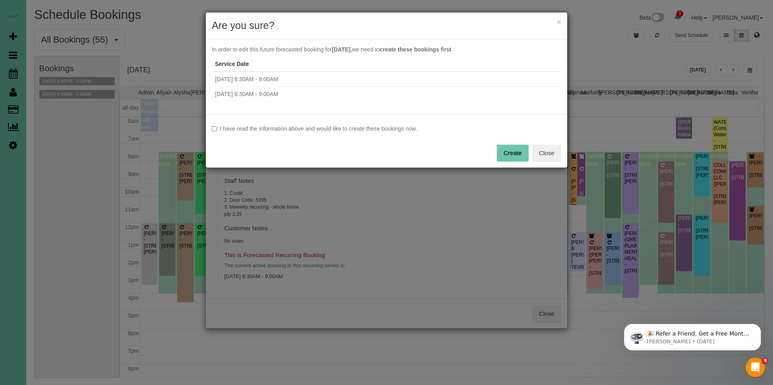
click at [272, 130] on label "I have read the information above and would like to create these bookings now." at bounding box center [386, 129] width 349 height 8
click at [521, 152] on button "Create" at bounding box center [513, 153] width 32 height 17
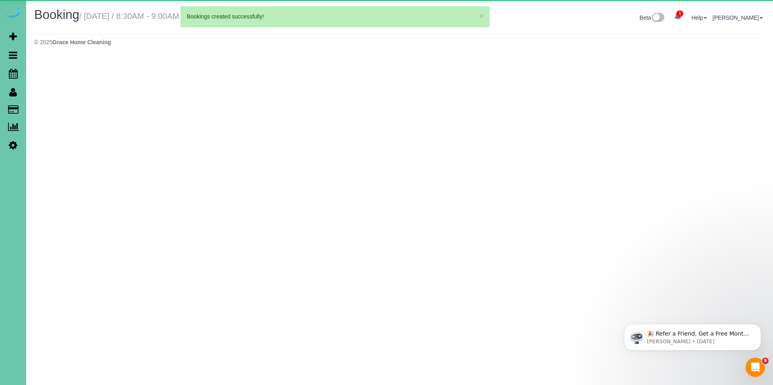
select select "NE"
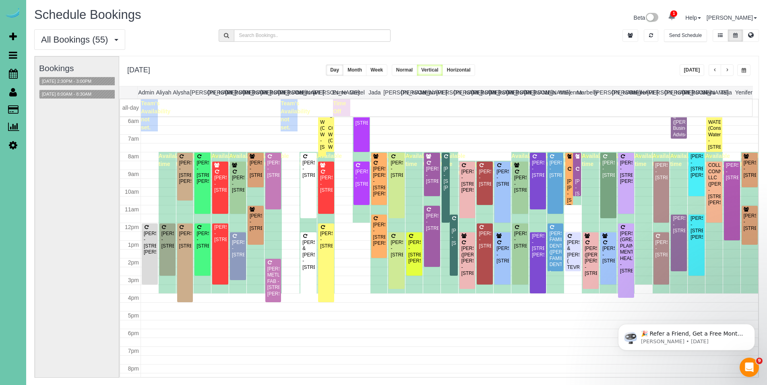
scroll to position [107, 0]
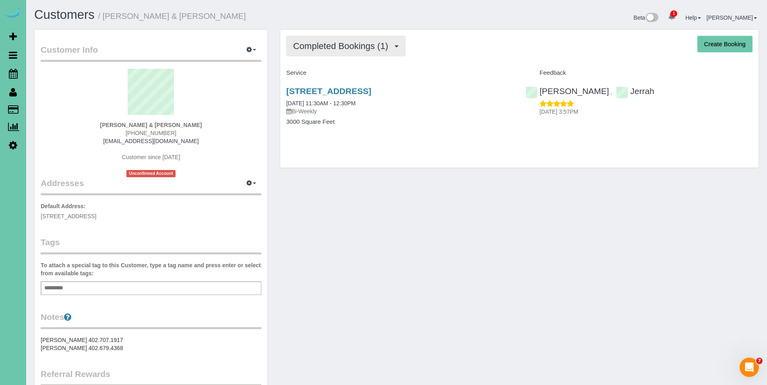
click at [350, 52] on button "Completed Bookings (1)" at bounding box center [345, 46] width 119 height 21
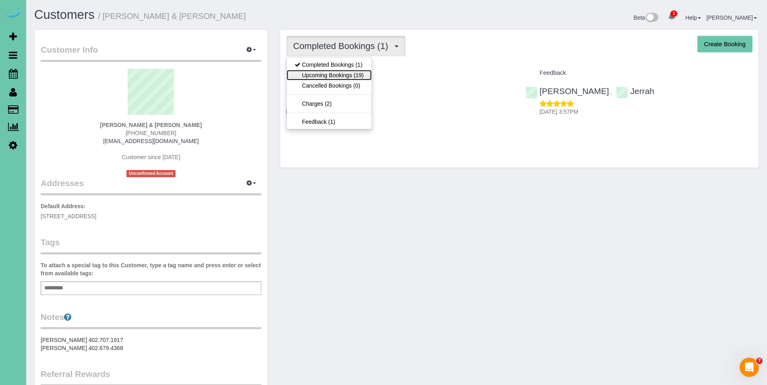
click at [340, 72] on link "Upcoming Bookings (19)" at bounding box center [328, 75] width 85 height 10
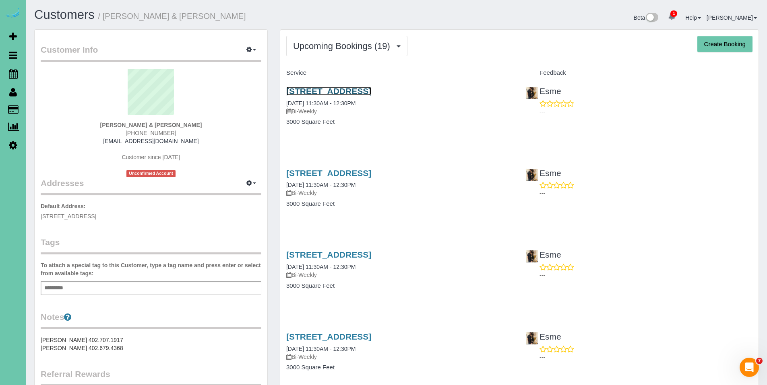
click at [346, 93] on link "[STREET_ADDRESS]" at bounding box center [328, 91] width 85 height 9
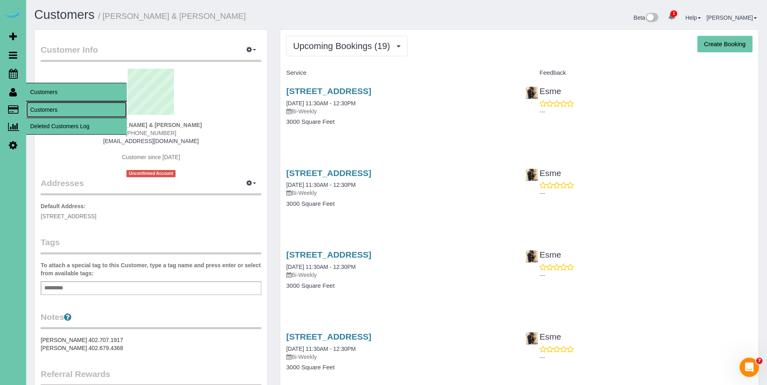
click at [58, 111] on link "Customers" at bounding box center [76, 110] width 101 height 16
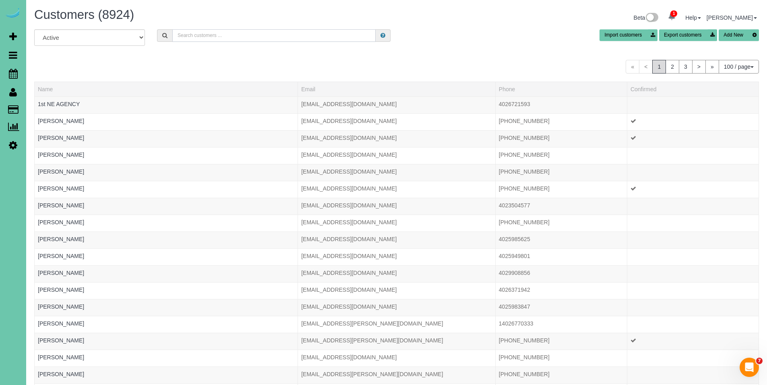
click at [235, 38] on input "text" at bounding box center [273, 35] width 203 height 12
type input "Neighbor"
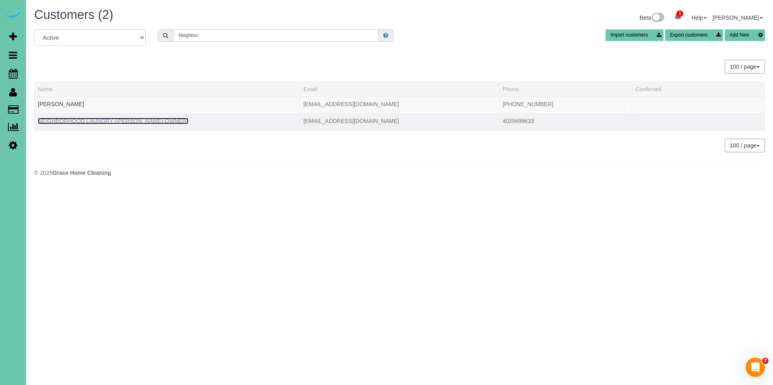
click at [88, 122] on link "NEIGHBORHOOD LAUNDRY ([PERSON_NAME]-OWNER)" at bounding box center [113, 121] width 150 height 6
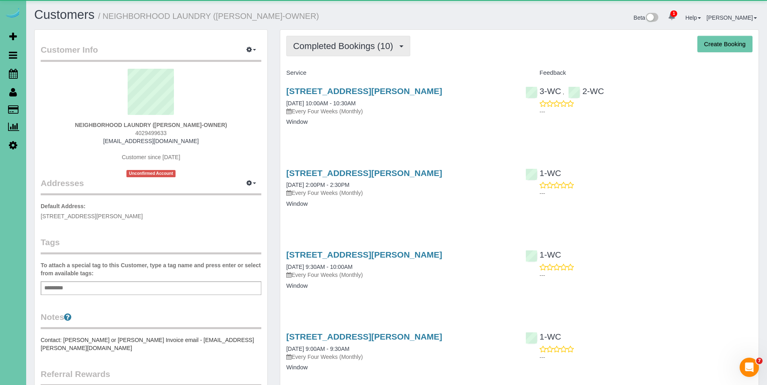
click at [343, 48] on span "Completed Bookings (10)" at bounding box center [345, 46] width 104 height 10
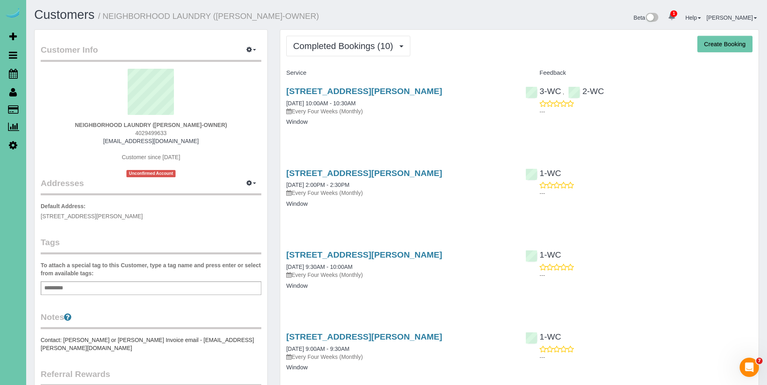
scroll to position [556, 0]
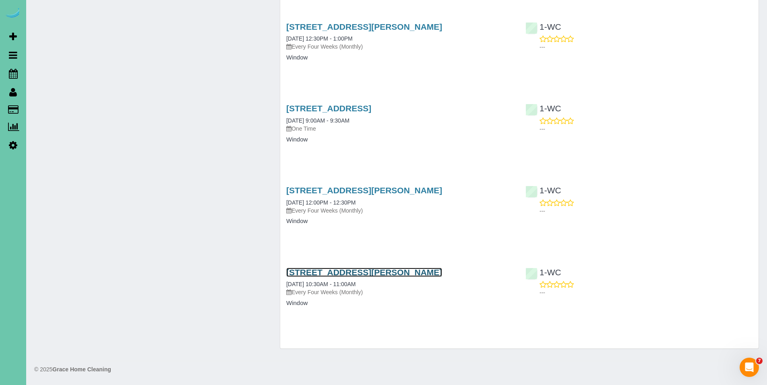
click at [361, 276] on link "[STREET_ADDRESS][PERSON_NAME]" at bounding box center [364, 272] width 156 height 9
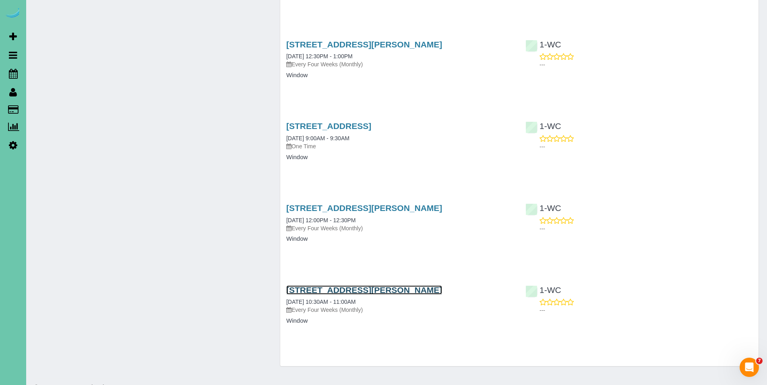
scroll to position [522, 0]
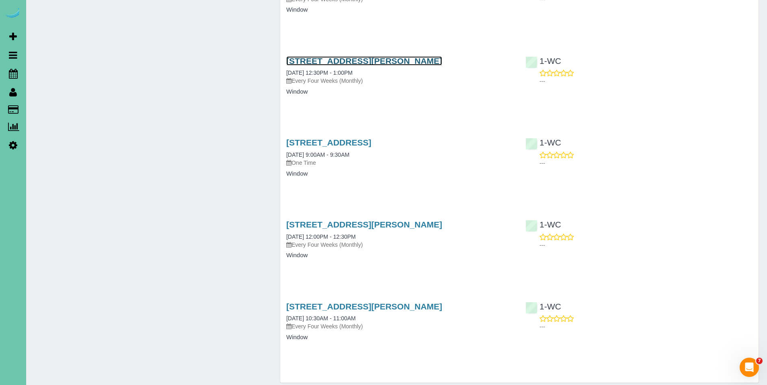
click at [339, 60] on link "[STREET_ADDRESS][PERSON_NAME]" at bounding box center [364, 60] width 156 height 9
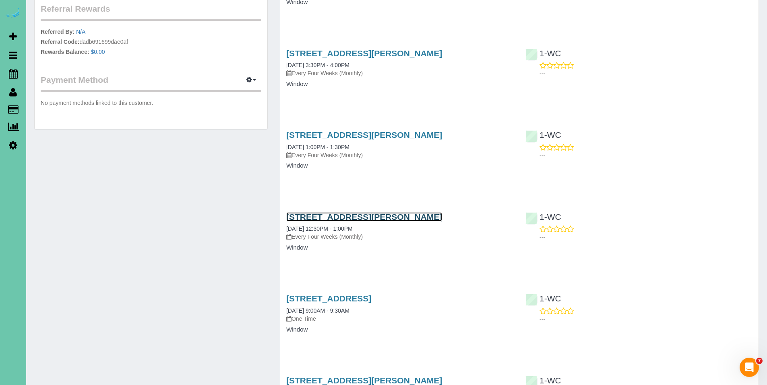
scroll to position [165, 0]
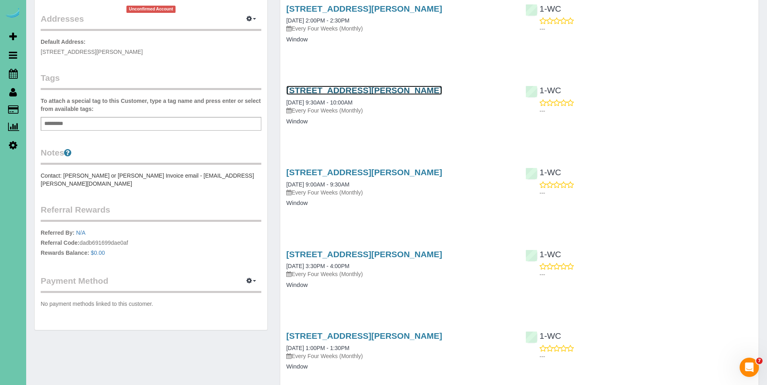
click at [350, 89] on link "[STREET_ADDRESS][PERSON_NAME]" at bounding box center [364, 90] width 156 height 9
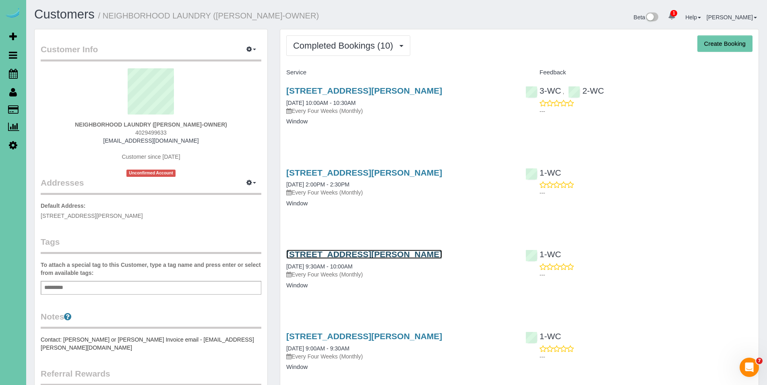
scroll to position [0, 0]
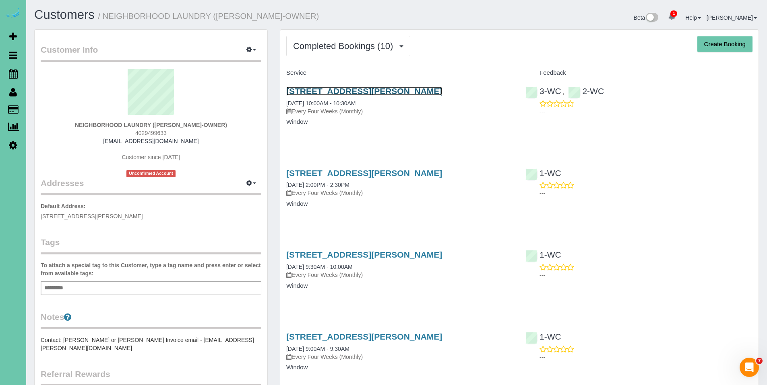
click at [338, 87] on link "[STREET_ADDRESS][PERSON_NAME]" at bounding box center [364, 91] width 156 height 9
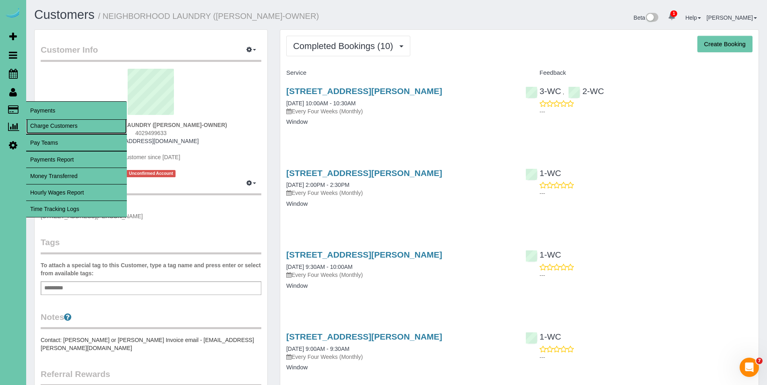
click at [47, 126] on link "Charge Customers" at bounding box center [76, 126] width 101 height 16
select select
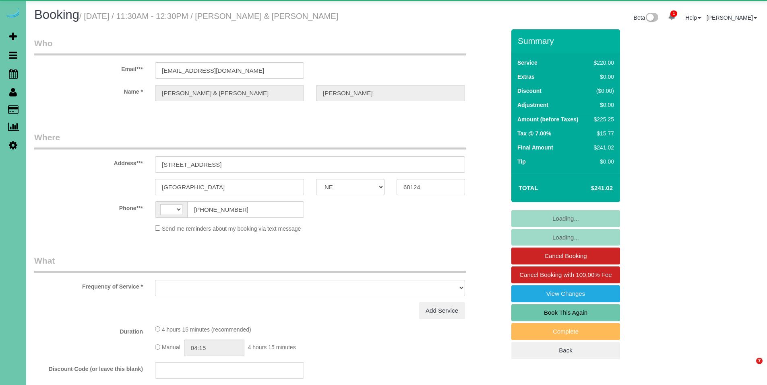
select select "NE"
select select "string:[GEOGRAPHIC_DATA]"
select select "object:630"
select select "string:fspay-122a70c6-069a-4431-b0df-ddceb81bc4d2"
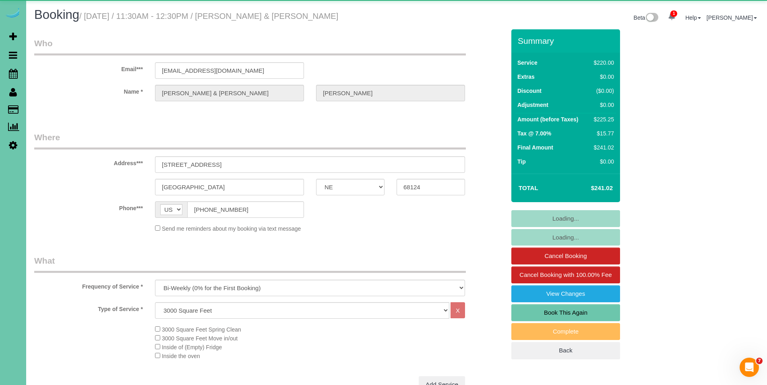
select select "object:846"
select select "number:36"
select select "number:42"
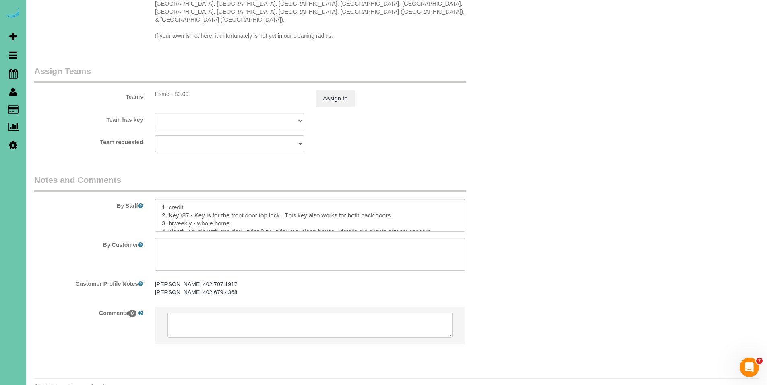
scroll to position [838, 0]
click at [161, 198] on textarea at bounding box center [310, 214] width 310 height 33
click at [188, 198] on textarea at bounding box center [310, 214] width 310 height 33
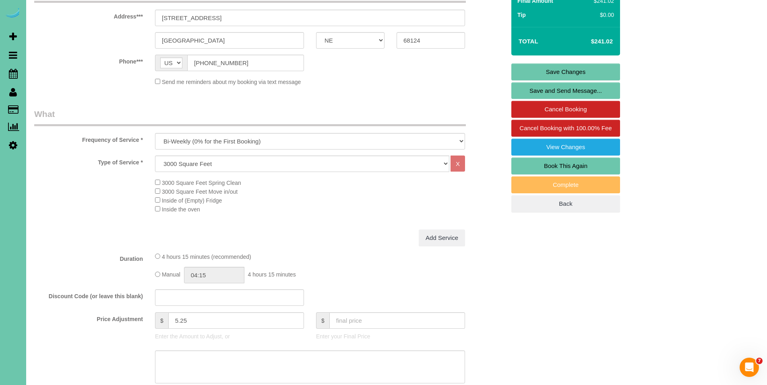
scroll to position [0, 0]
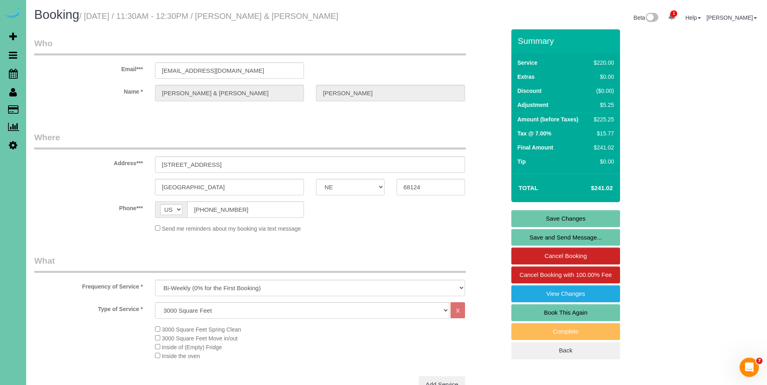
type textarea "**CAN NOT ARRIVE EARLY** **Do not call the client during the day - text is okay…"
click at [559, 215] on link "Save Changes" at bounding box center [565, 218] width 109 height 17
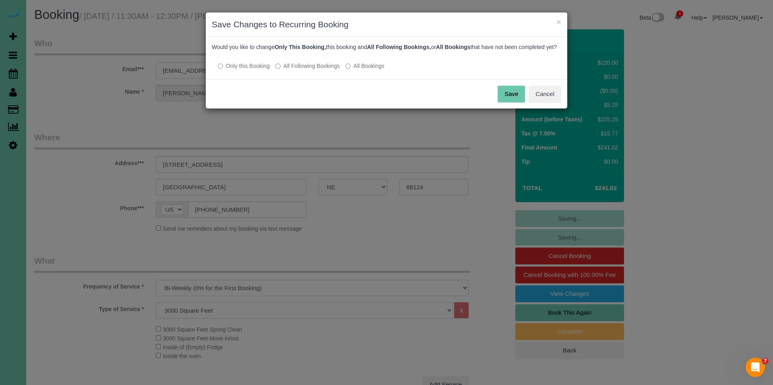
click at [309, 70] on label "All Following Bookings" at bounding box center [307, 66] width 64 height 8
click at [511, 103] on button "Save" at bounding box center [510, 94] width 27 height 17
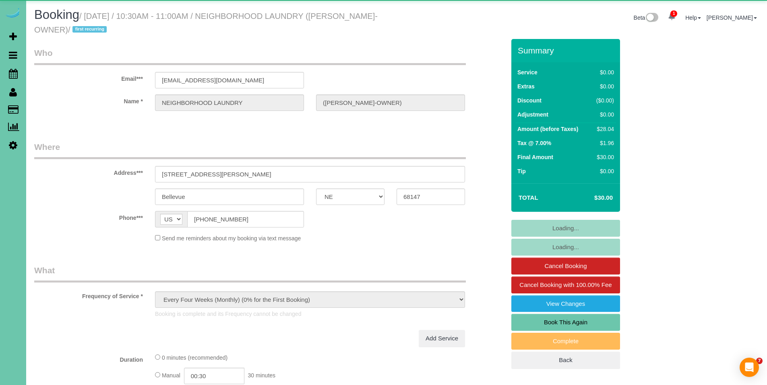
select select "NE"
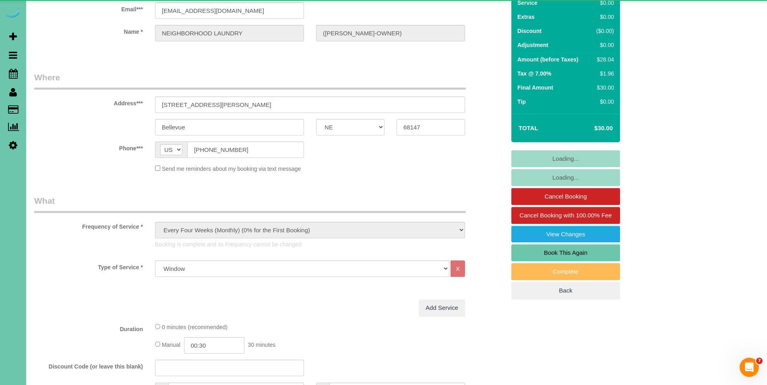
select select "object:832"
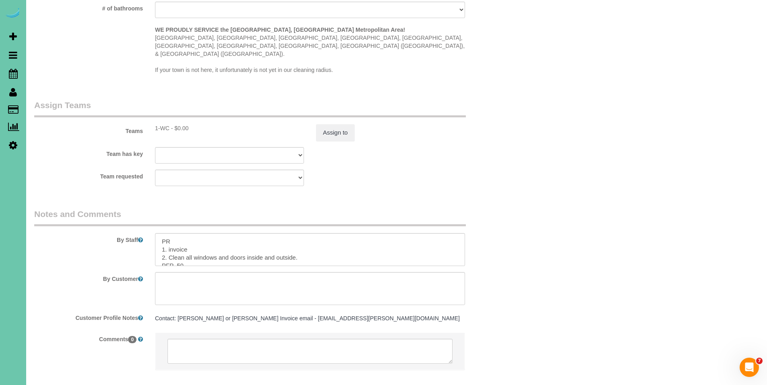
scroll to position [813, 0]
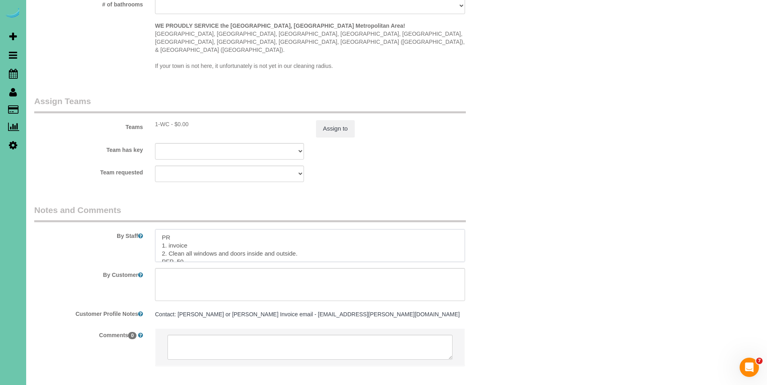
click at [401, 238] on textarea at bounding box center [310, 245] width 310 height 33
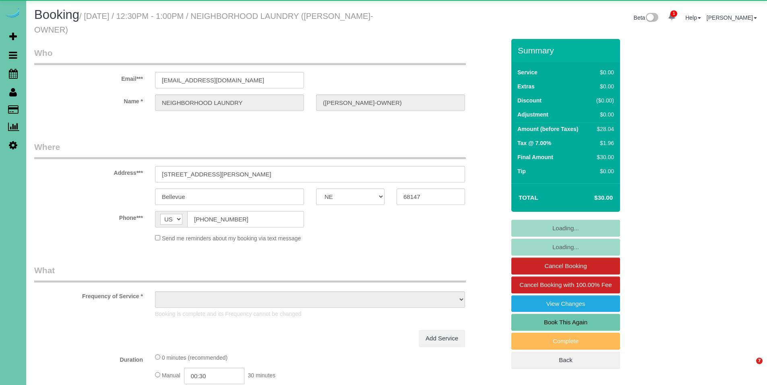
select select "NE"
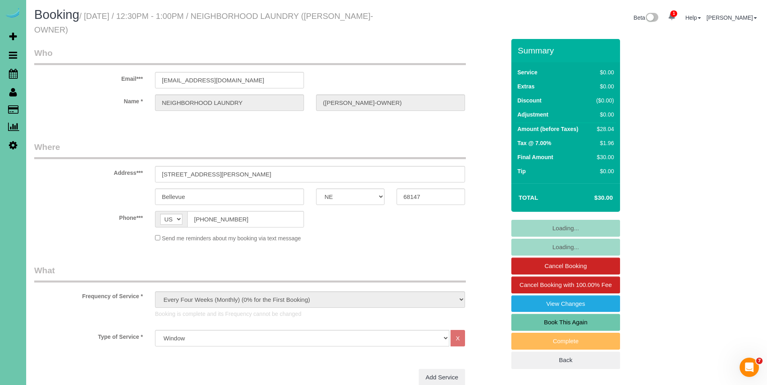
select select "object:847"
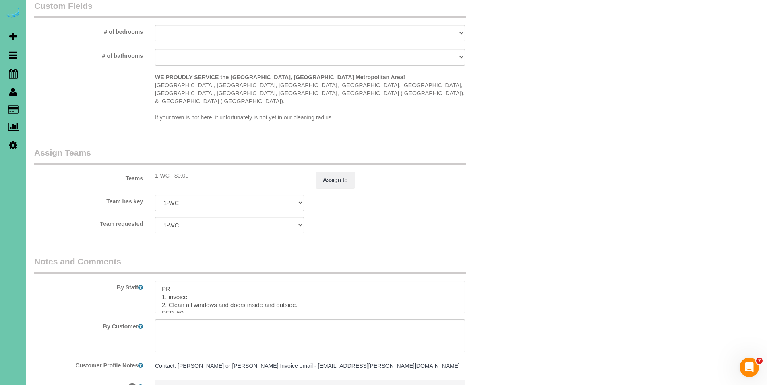
scroll to position [837, 0]
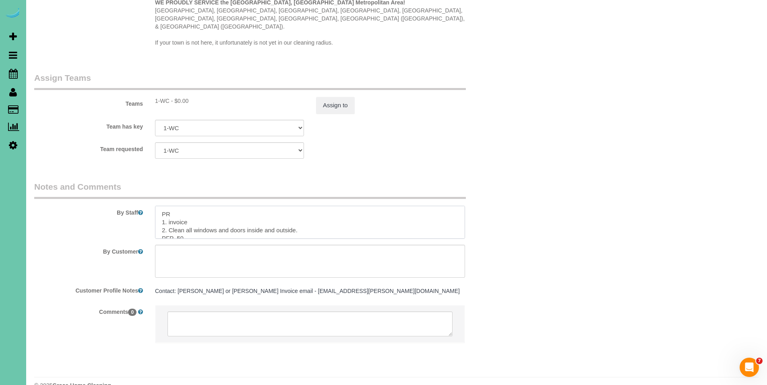
click at [407, 212] on textarea at bounding box center [310, 222] width 310 height 33
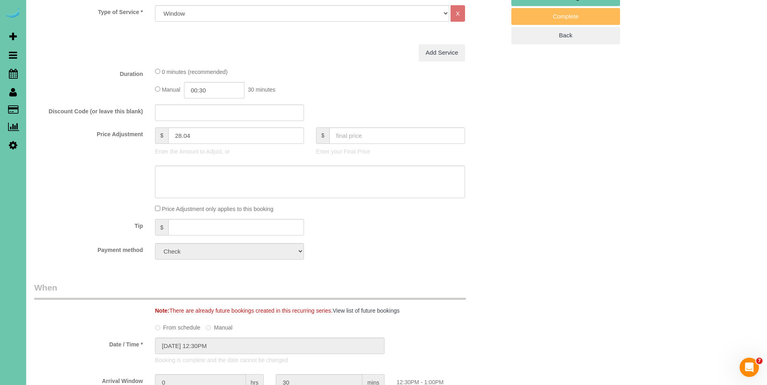
scroll to position [325, 0]
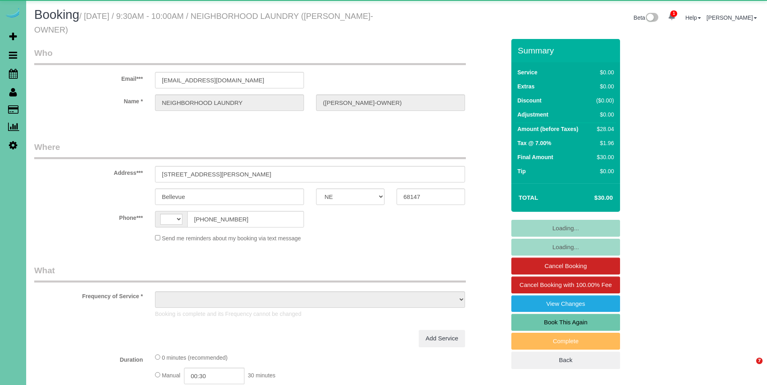
select select "NE"
select select "string:[GEOGRAPHIC_DATA]"
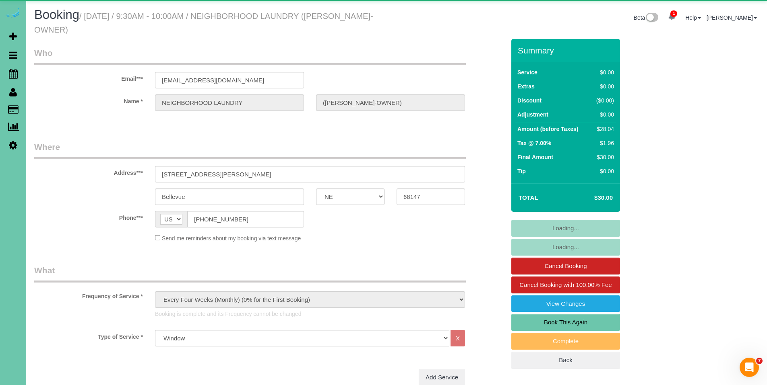
select select "object:882"
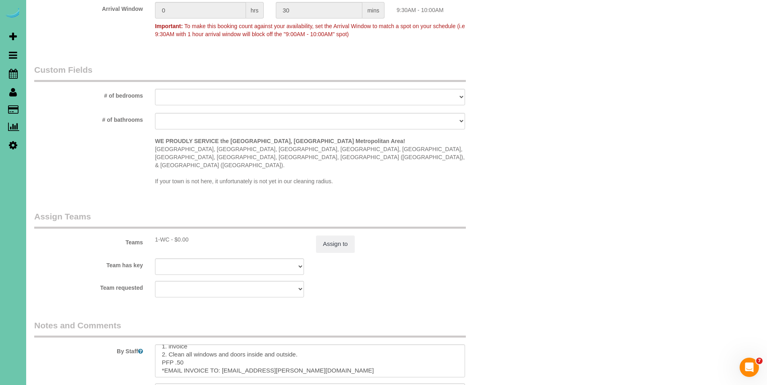
scroll to position [16, 0]
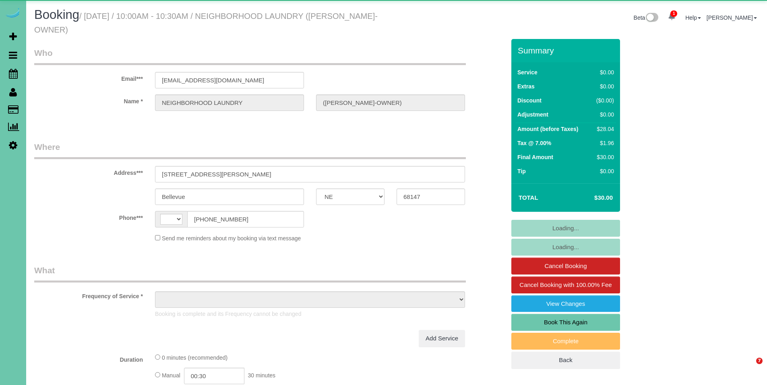
select select "NE"
select select "string:[GEOGRAPHIC_DATA]"
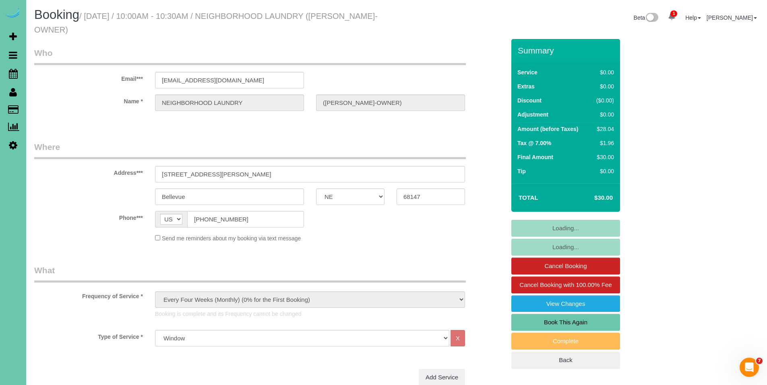
select select "object:909"
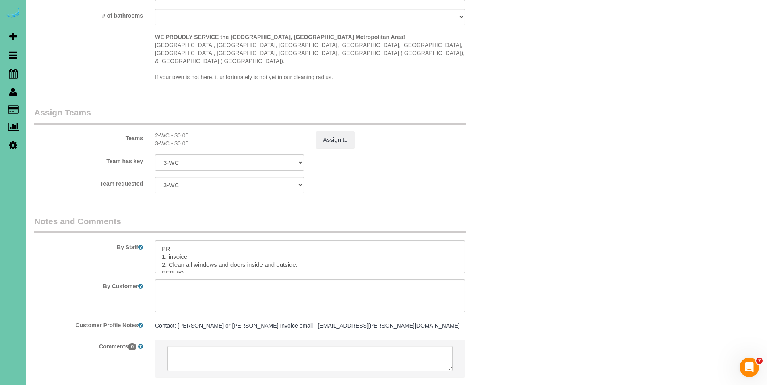
scroll to position [837, 0]
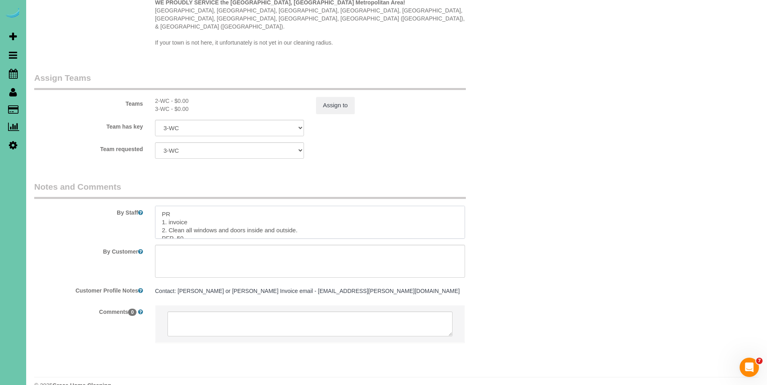
click at [323, 215] on textarea at bounding box center [310, 222] width 310 height 33
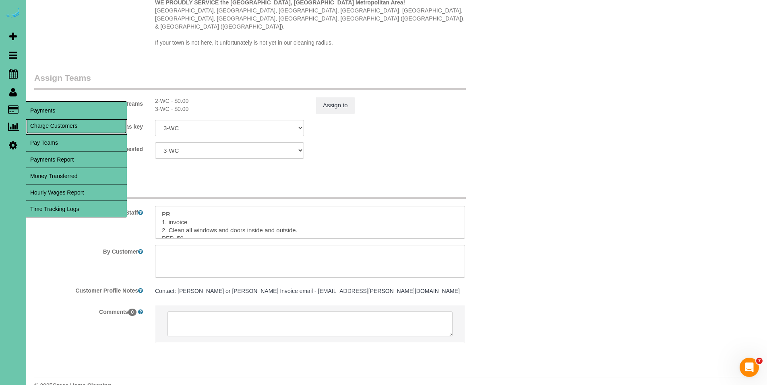
click at [45, 130] on link "Charge Customers" at bounding box center [76, 126] width 101 height 16
select select
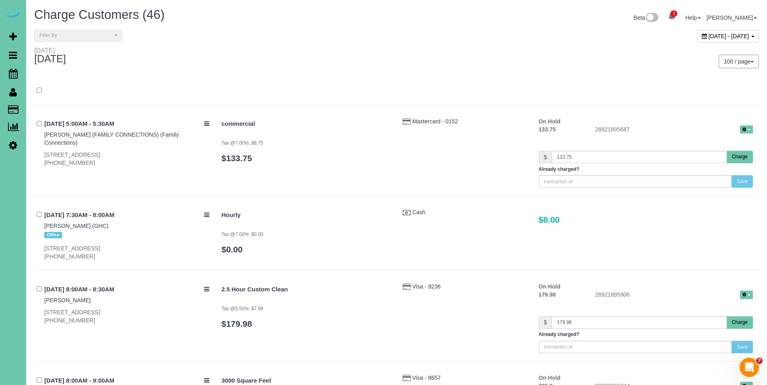
click at [701, 33] on icon at bounding box center [703, 36] width 5 height 6
type input "**********"
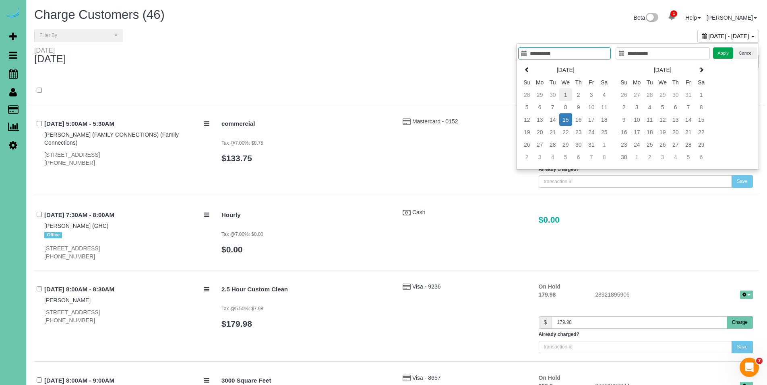
type input "**********"
click at [565, 92] on td "1" at bounding box center [565, 95] width 13 height 12
type input "**********"
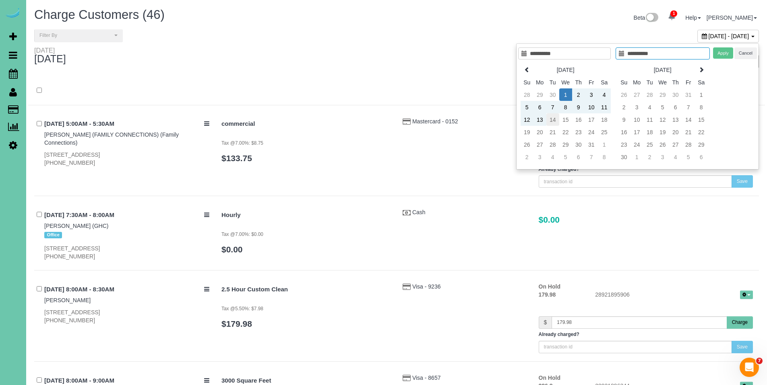
click at [555, 117] on td "14" at bounding box center [552, 119] width 13 height 12
type input "**********"
click at [727, 54] on button "Apply" at bounding box center [723, 53] width 20 height 12
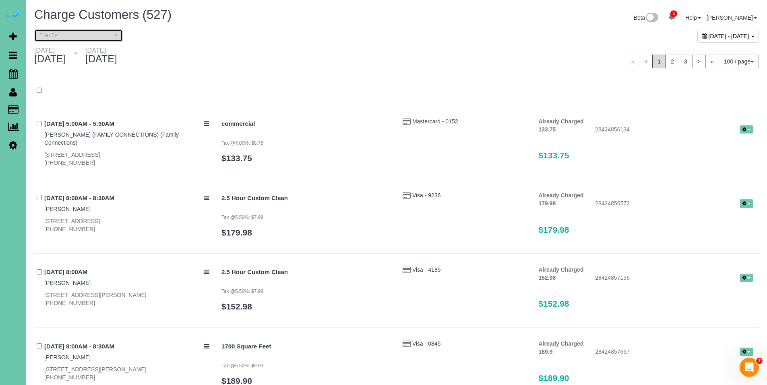
click at [76, 33] on span "Filter By" at bounding box center [75, 35] width 73 height 7
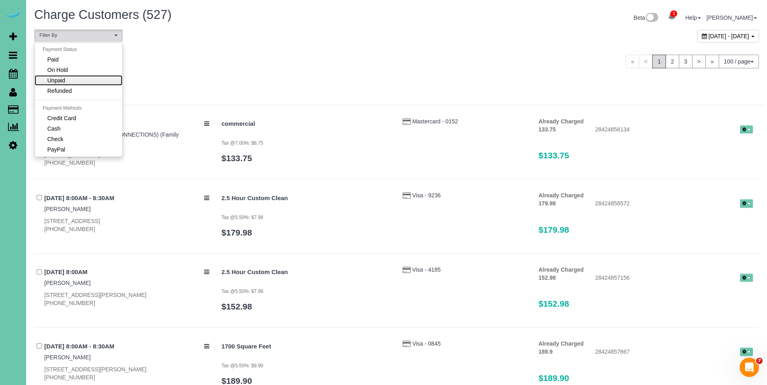
click at [78, 83] on link "Unpaid" at bounding box center [79, 80] width 88 height 10
select select "******"
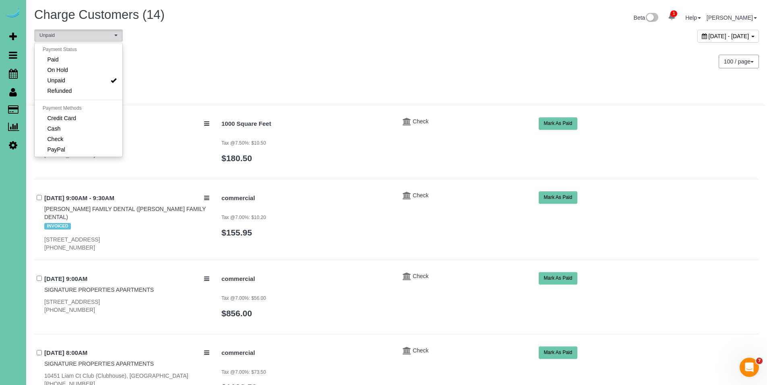
click at [443, 55] on div "100 / page 10 / page 20 / page 30 / page 40 / page 50 / page 100 / page" at bounding box center [580, 62] width 356 height 14
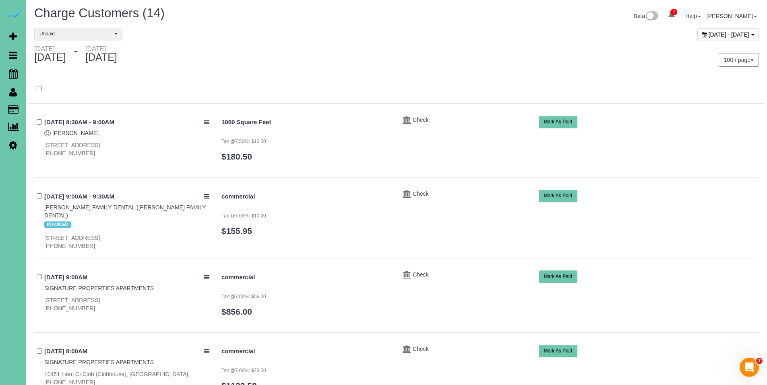
scroll to position [3, 0]
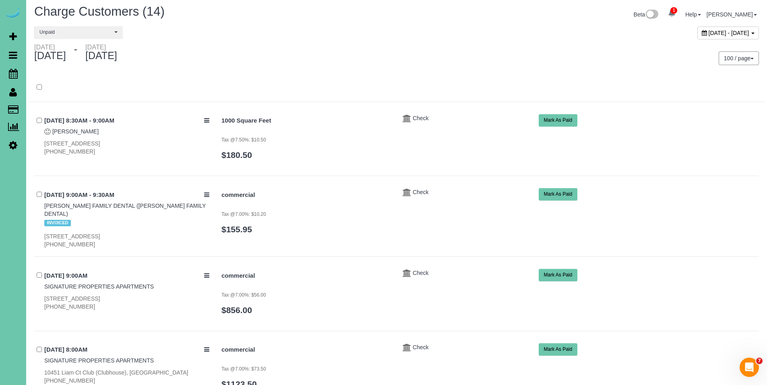
click at [697, 34] on div "October 01, 2025 - October 14, 2025" at bounding box center [728, 33] width 62 height 13
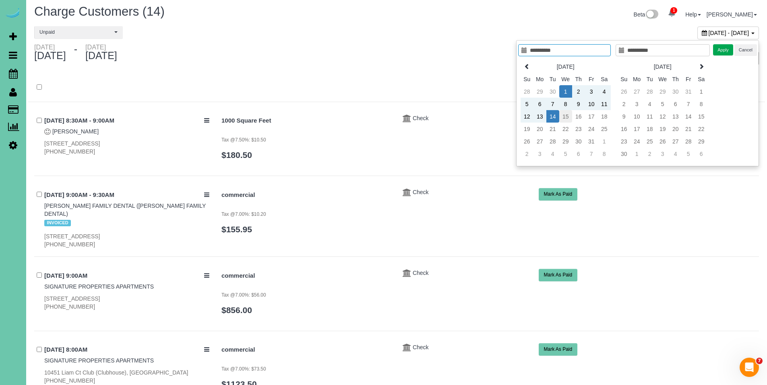
type input "**********"
click at [563, 119] on td "15" at bounding box center [565, 116] width 13 height 12
type input "**********"
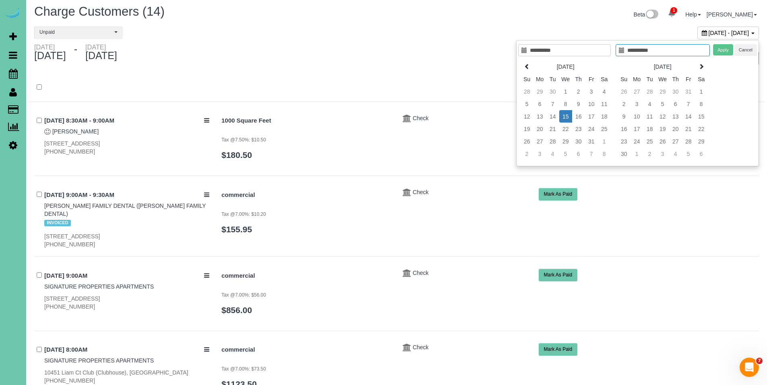
click at [563, 119] on td "15" at bounding box center [565, 116] width 13 height 12
type input "**********"
click at [725, 51] on button "Apply" at bounding box center [723, 50] width 20 height 12
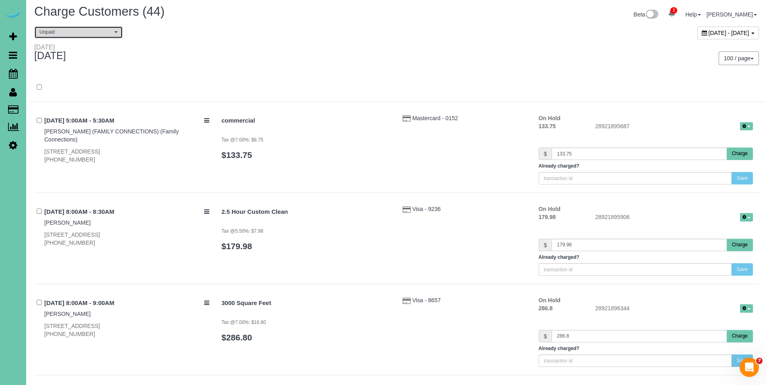
click at [65, 36] on button "Unpaid" at bounding box center [78, 32] width 89 height 12
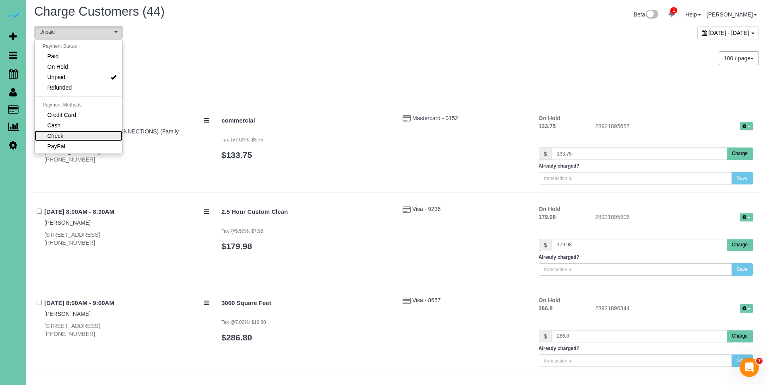
click at [73, 135] on link "Check" at bounding box center [79, 136] width 88 height 10
click at [340, 65] on div "Wednesday October 15, 2025 100 / page 10 / page 20 / page 30 / page 40 / page 5…" at bounding box center [396, 58] width 736 height 30
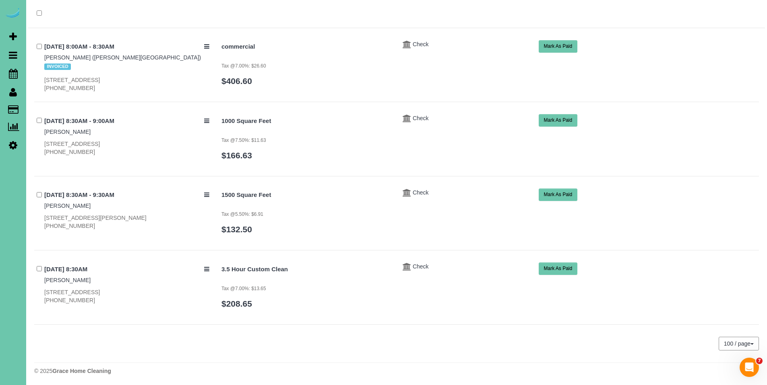
scroll to position [79, 0]
